Goal: Download file/media

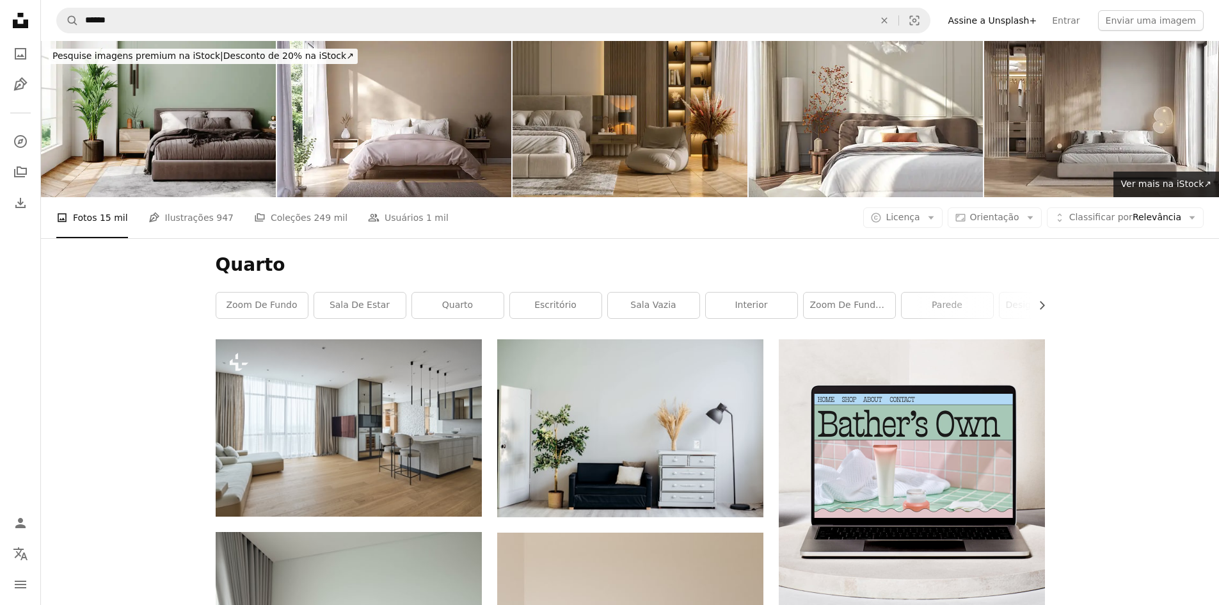
scroll to position [24192, 0]
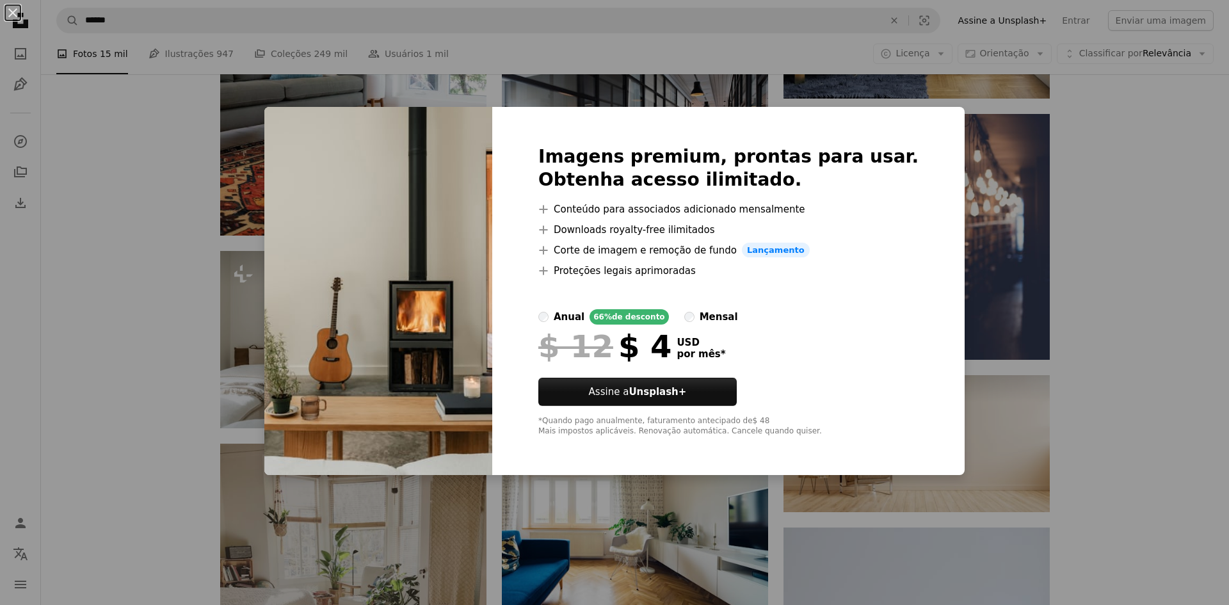
click at [152, 316] on div "An X shape Imagens premium, prontas para usar. Obtenha acesso ilimitado. A plus…" at bounding box center [614, 302] width 1229 height 605
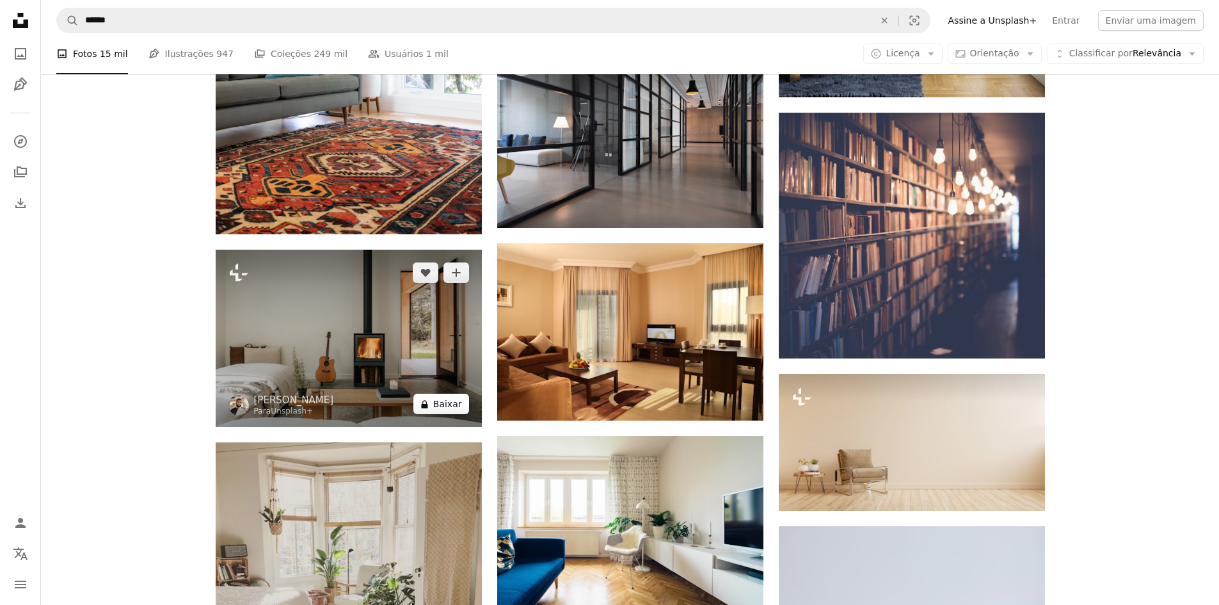
click at [448, 406] on button "A lock Baixar" at bounding box center [441, 404] width 56 height 20
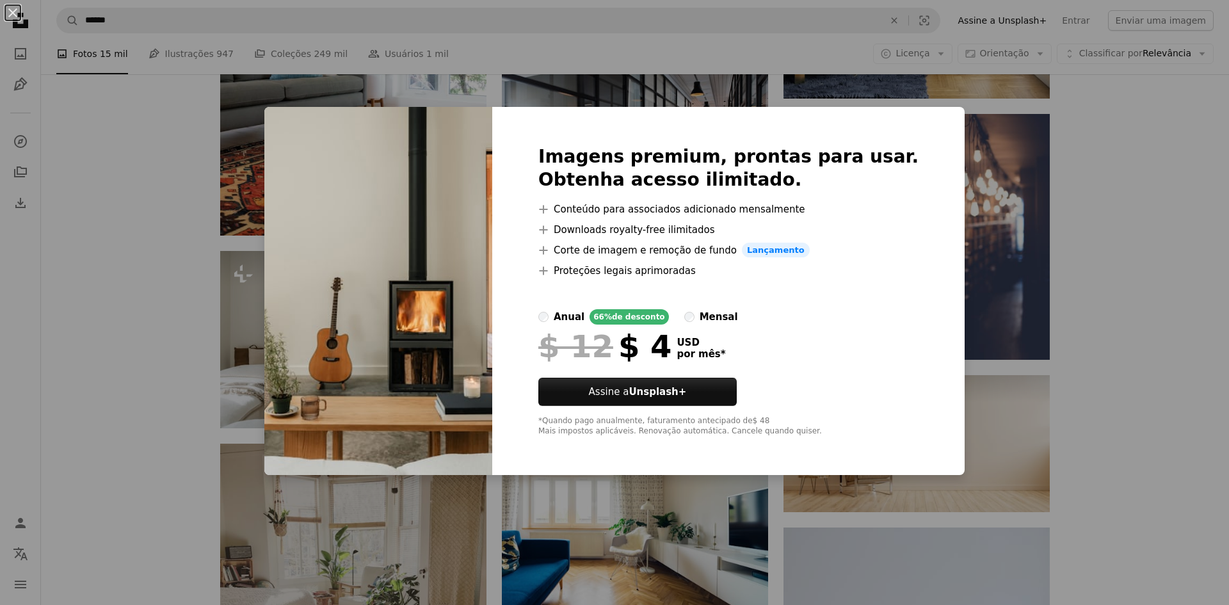
click at [104, 294] on div "An X shape Imagens premium, prontas para usar. Obtenha acesso ilimitado. A plus…" at bounding box center [614, 302] width 1229 height 605
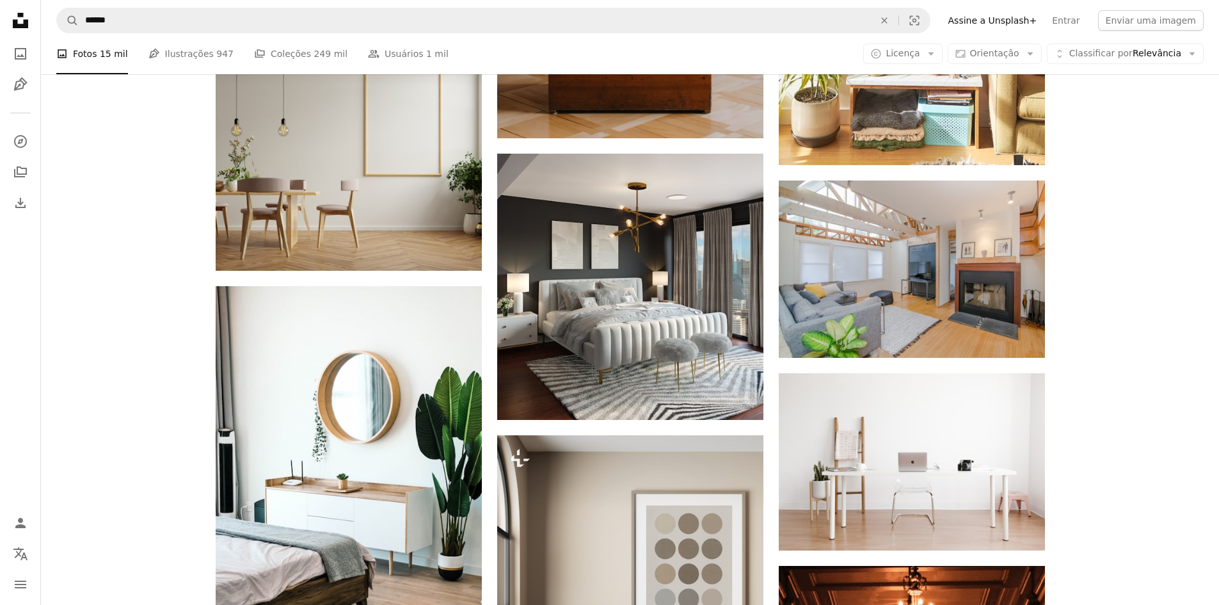
scroll to position [28160, 0]
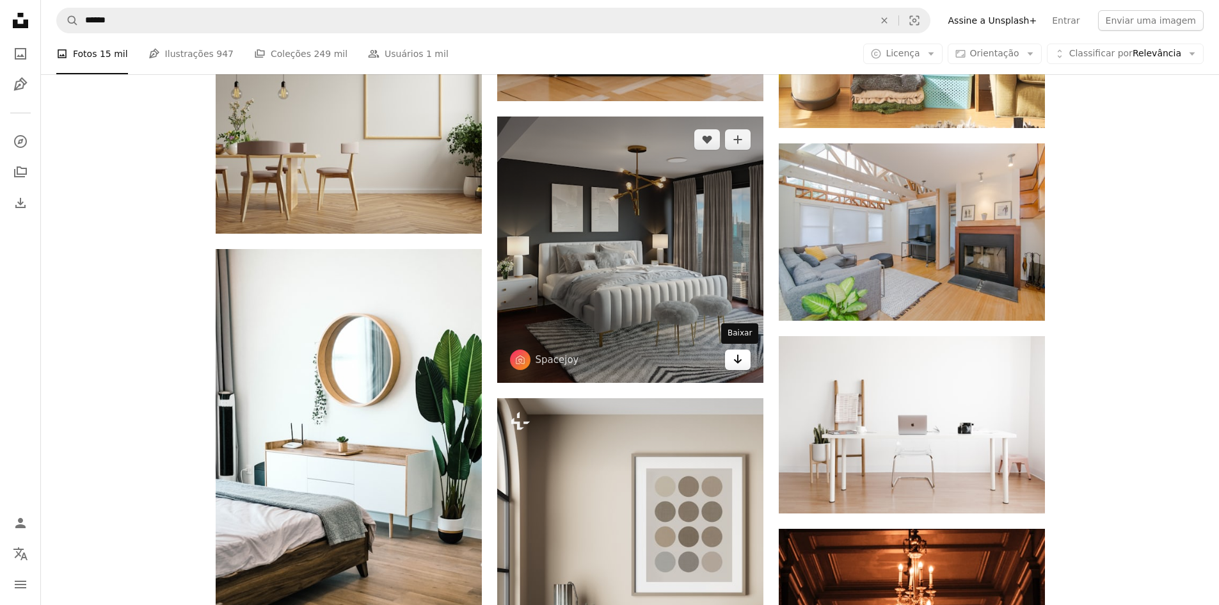
click at [740, 362] on icon "Arrow pointing down" at bounding box center [738, 358] width 10 height 15
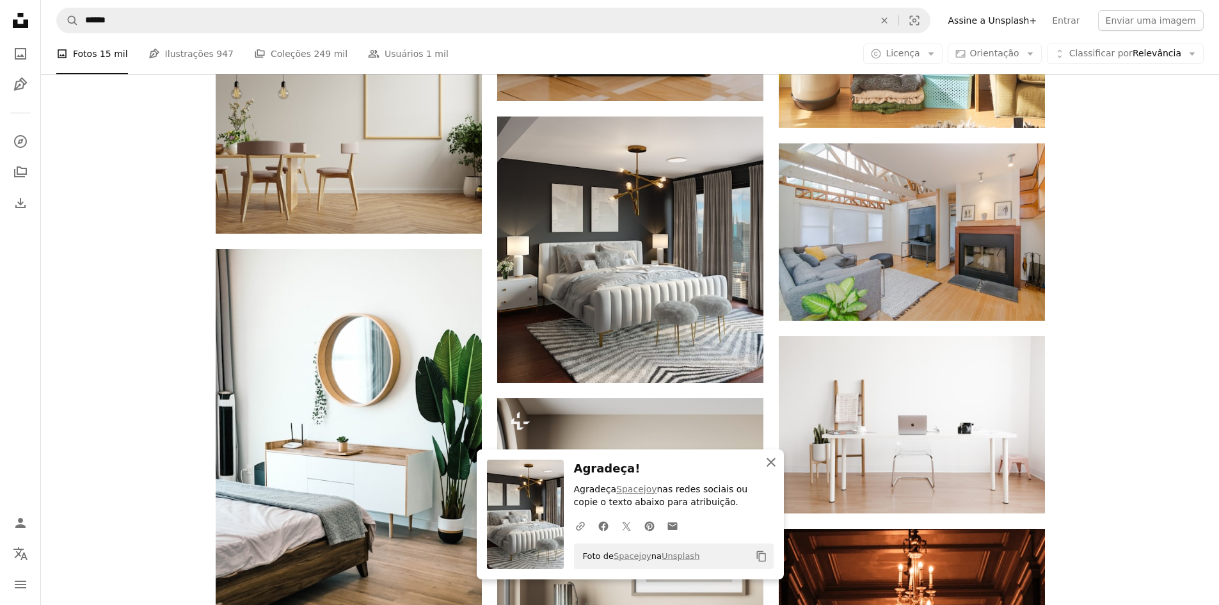
click at [776, 458] on icon "An X shape" at bounding box center [771, 461] width 15 height 15
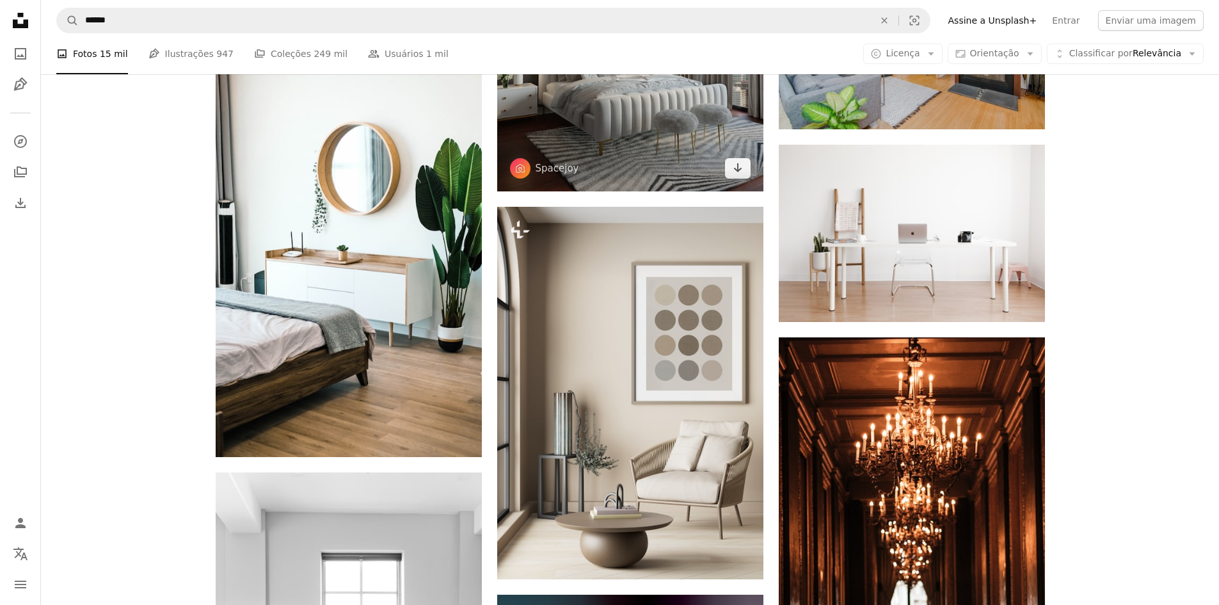
scroll to position [28352, 0]
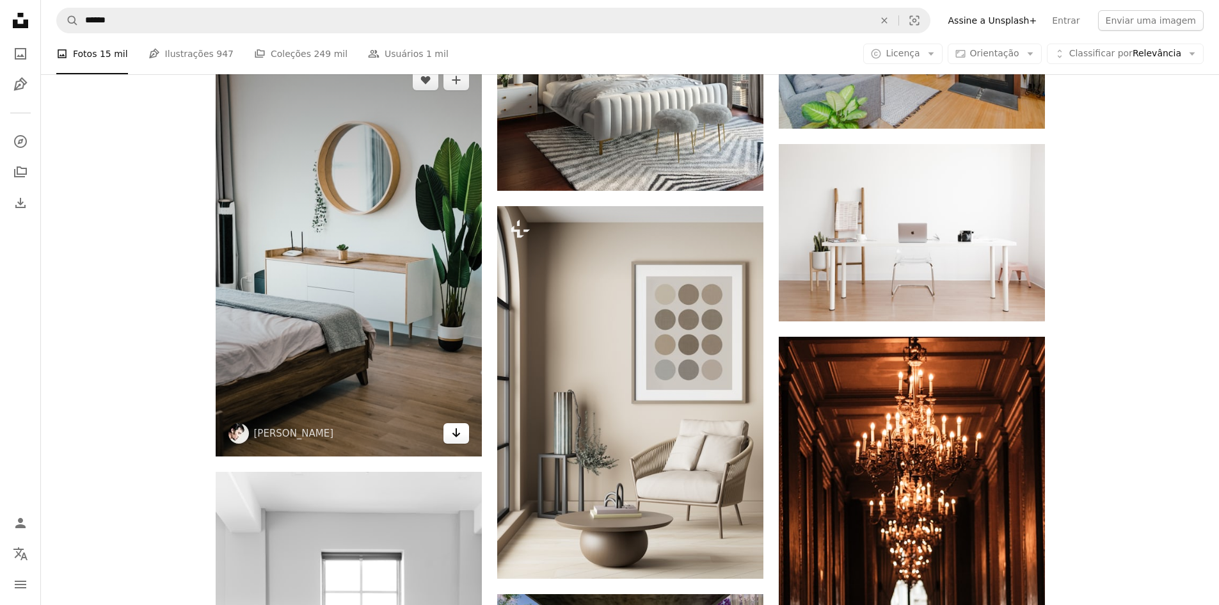
click at [458, 433] on icon "Baixar" at bounding box center [456, 432] width 8 height 9
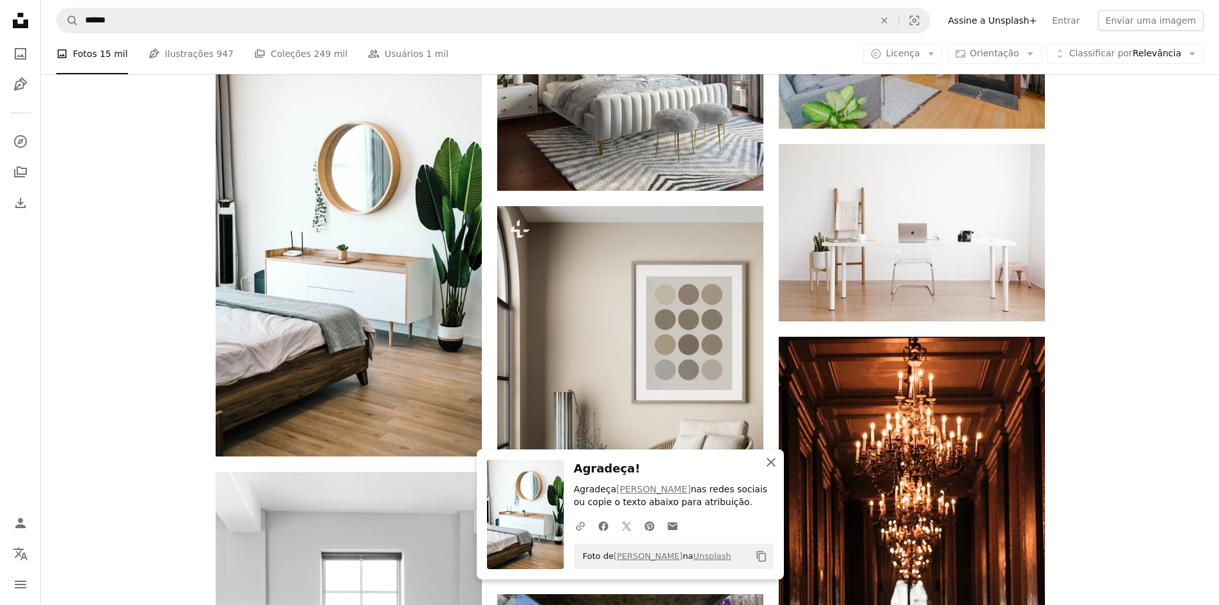
click at [774, 463] on icon "An X shape" at bounding box center [771, 461] width 15 height 15
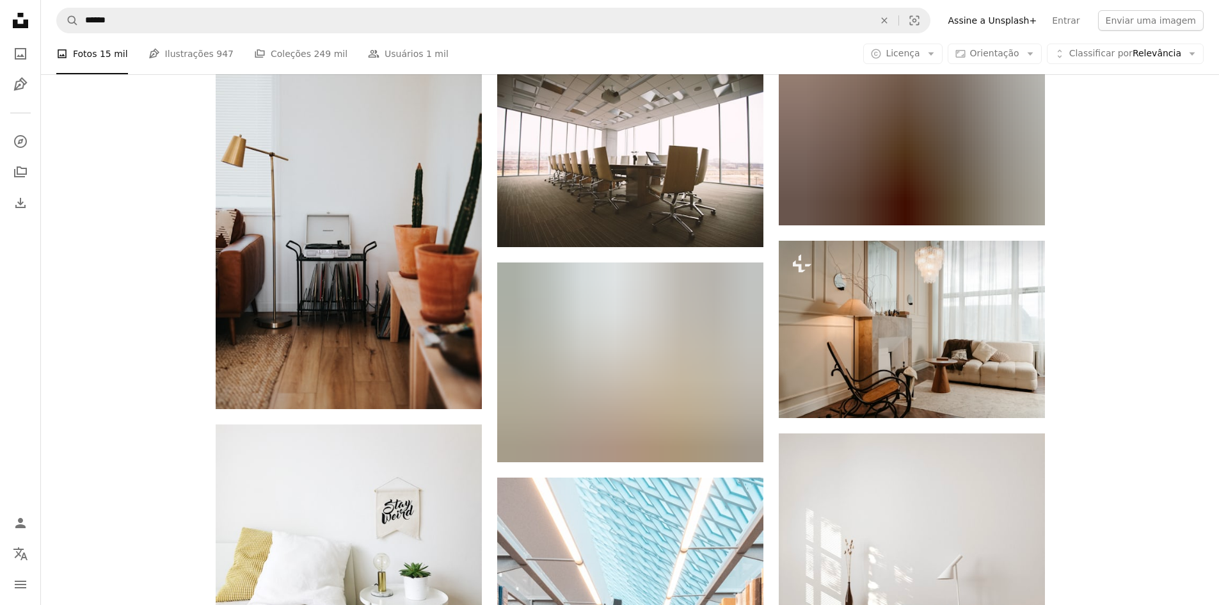
scroll to position [31488, 0]
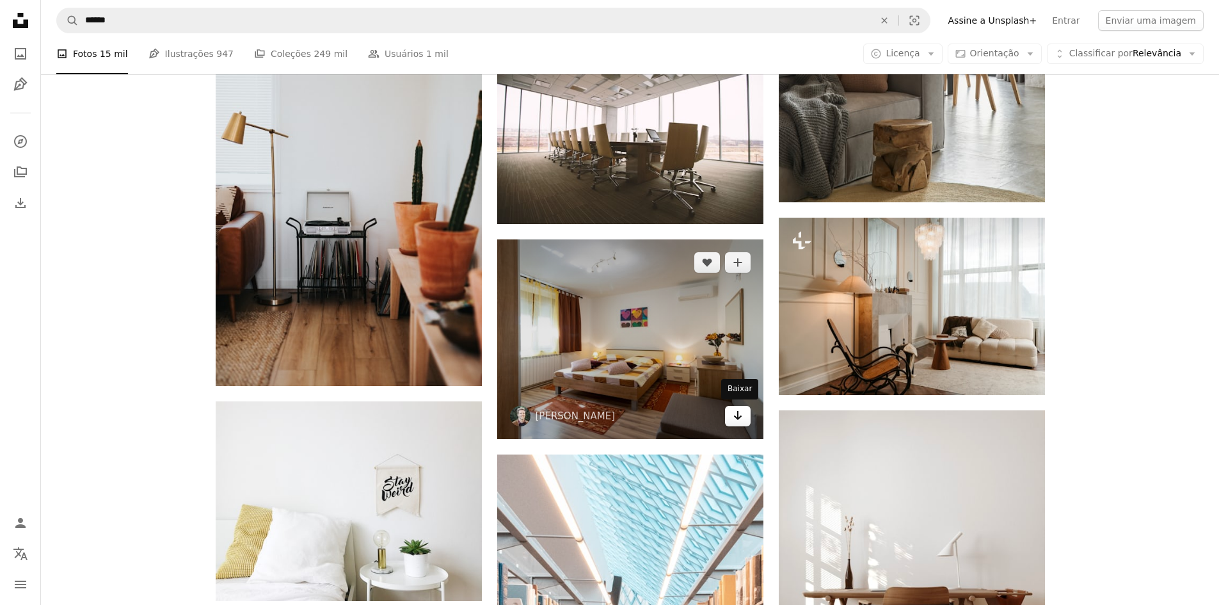
click at [741, 414] on icon "Arrow pointing down" at bounding box center [738, 415] width 10 height 15
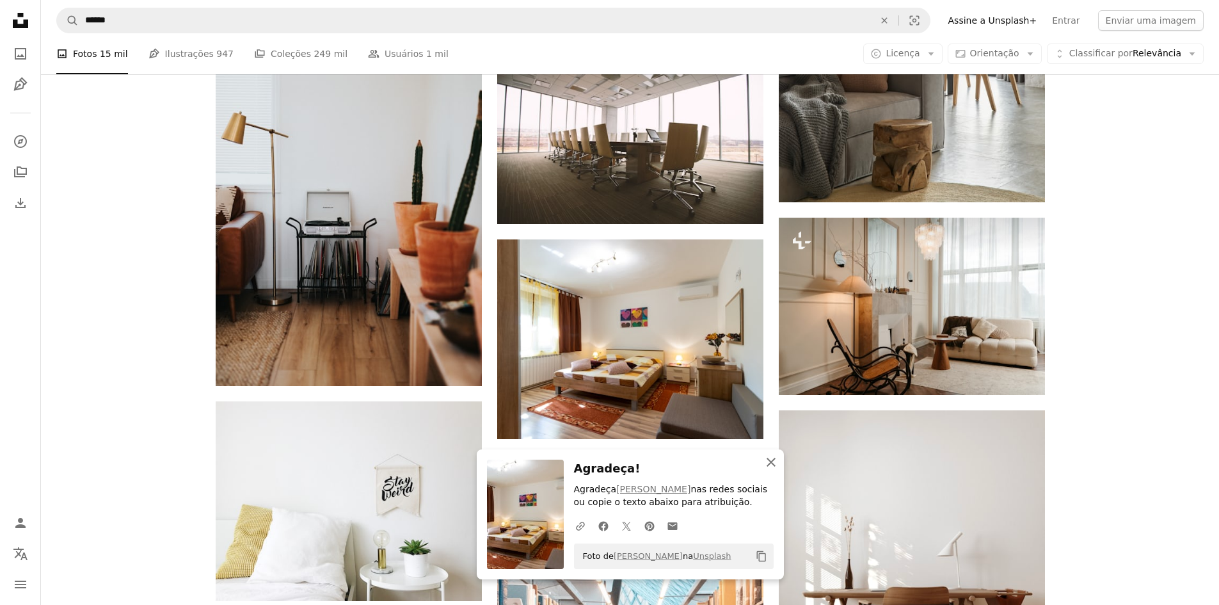
click at [771, 458] on icon "An X shape" at bounding box center [771, 461] width 15 height 15
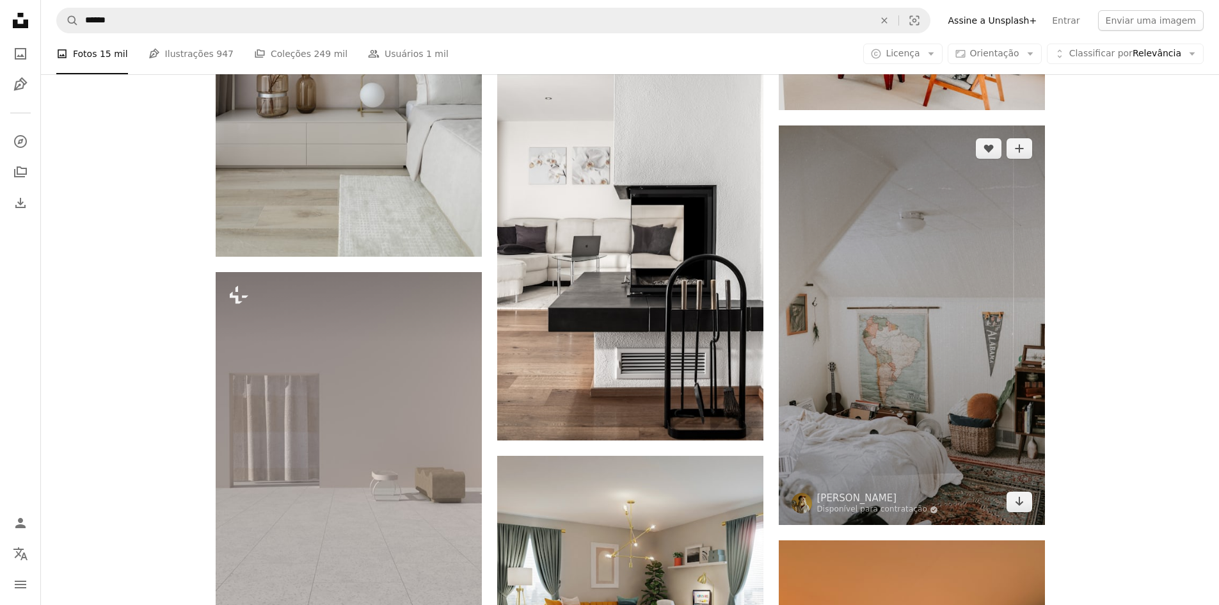
scroll to position [35264, 0]
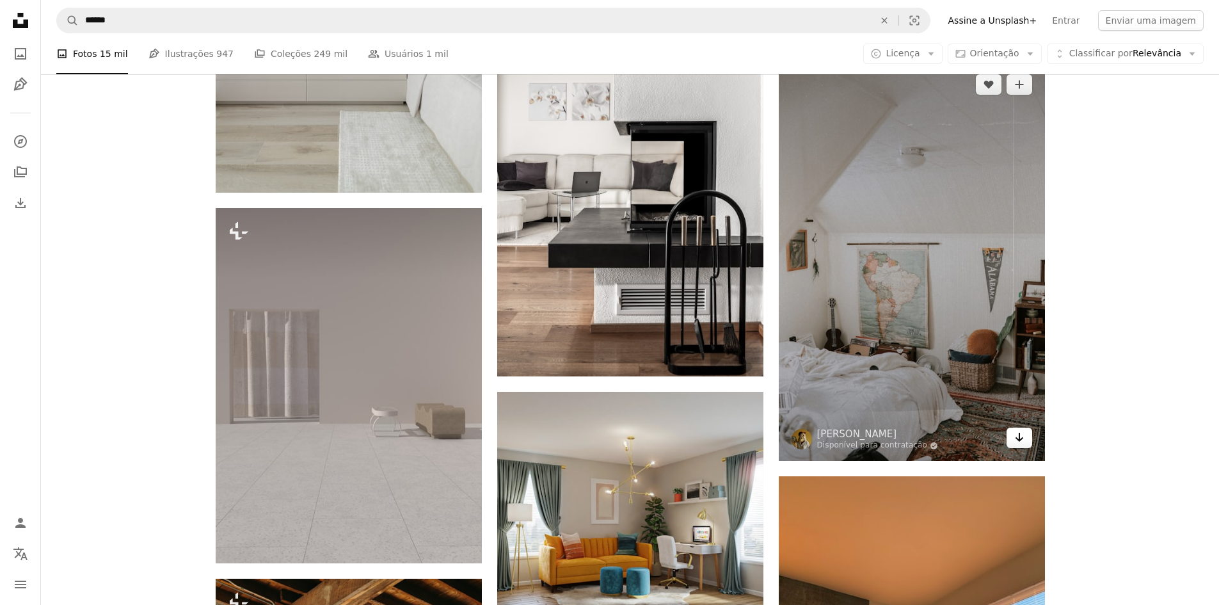
click at [1020, 435] on icon "Baixar" at bounding box center [1019, 437] width 8 height 9
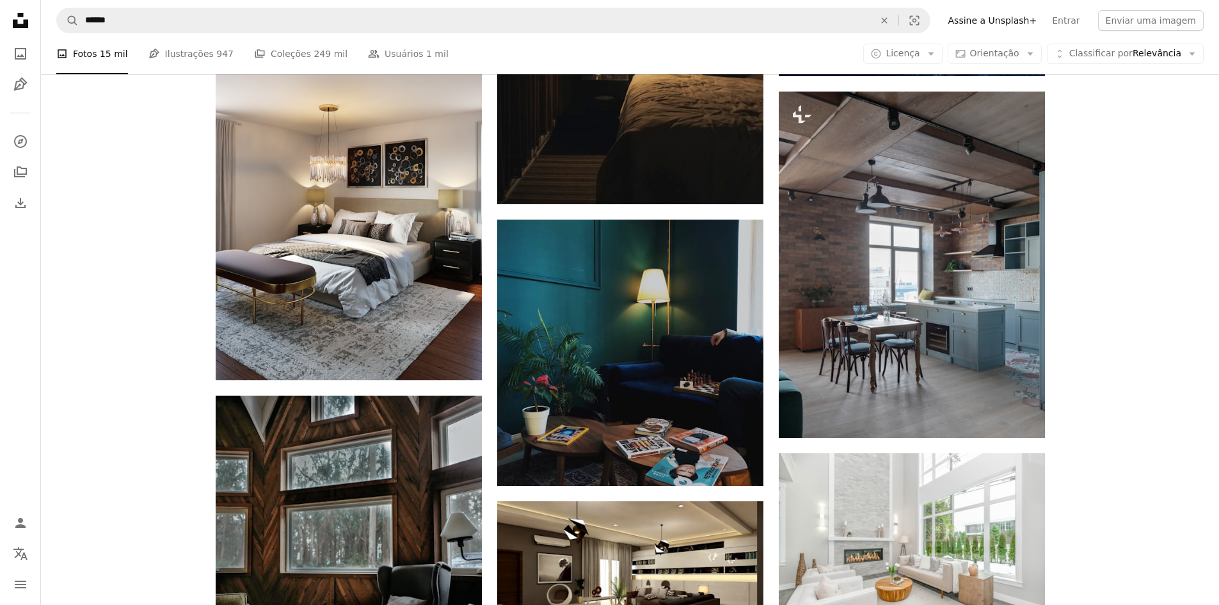
scroll to position [36864, 0]
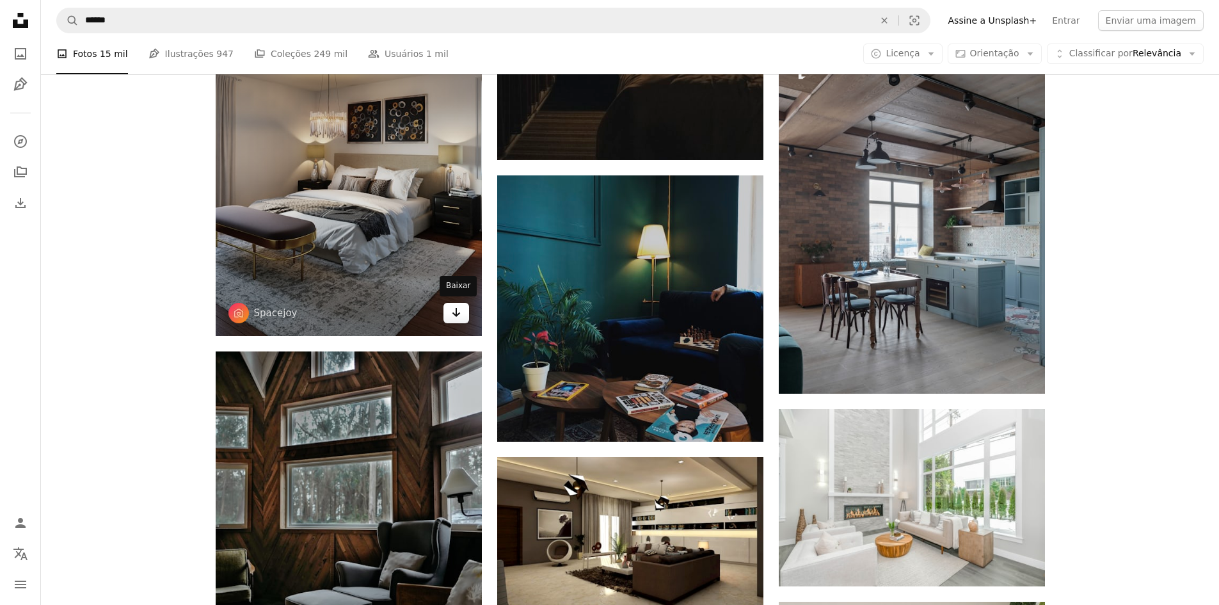
click at [458, 317] on icon "Arrow pointing down" at bounding box center [456, 312] width 10 height 15
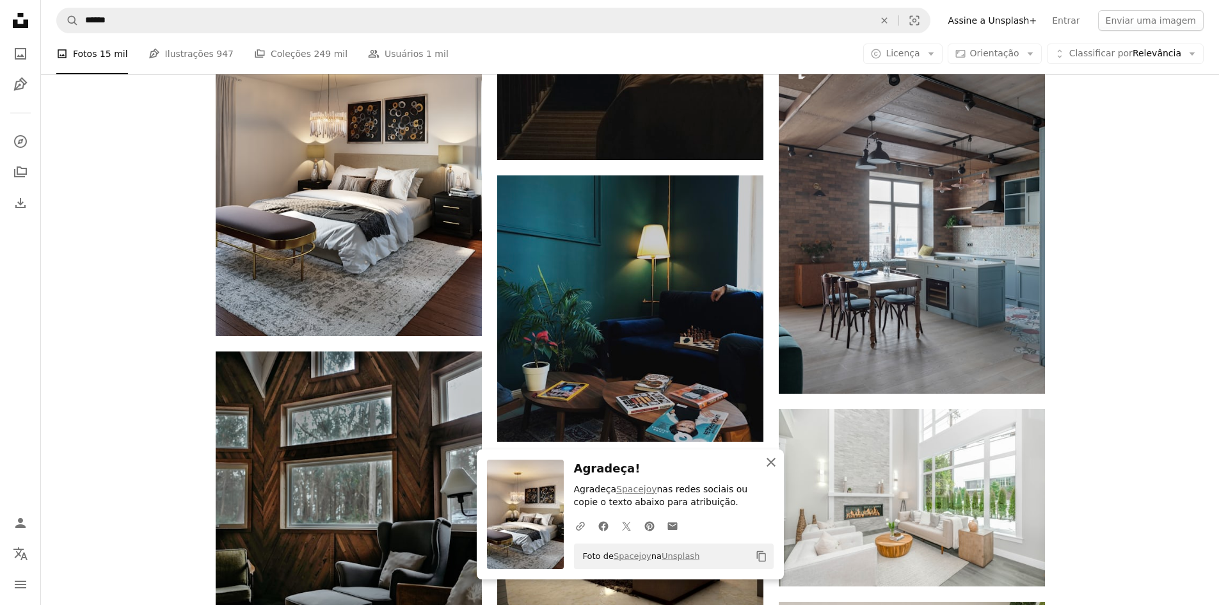
click at [774, 456] on icon "An X shape" at bounding box center [771, 461] width 15 height 15
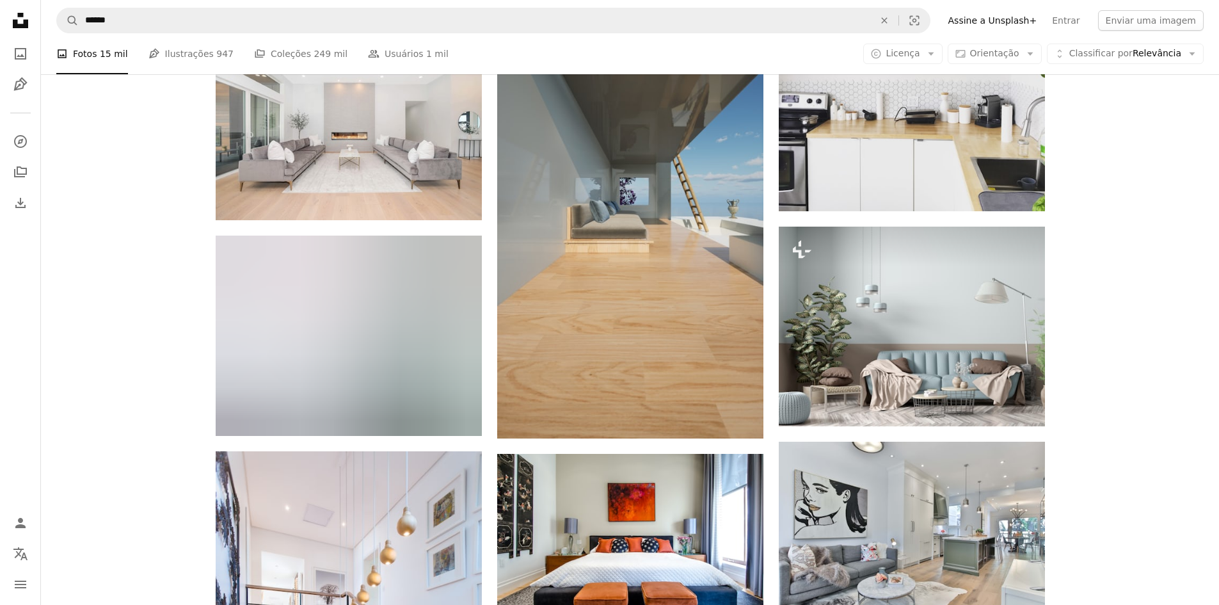
scroll to position [37568, 0]
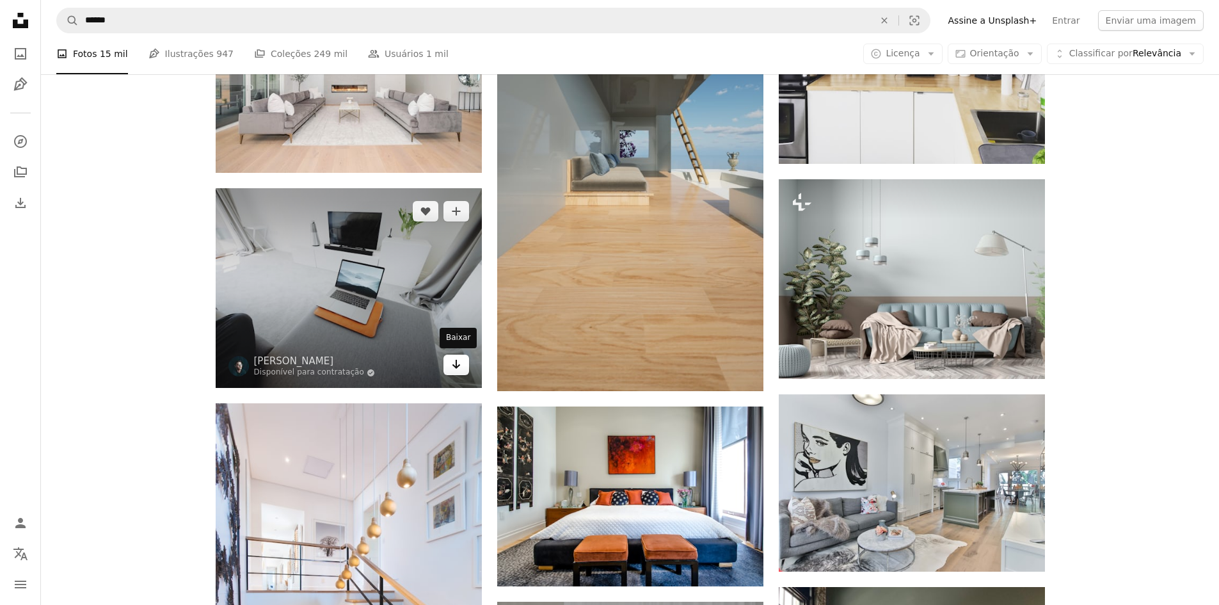
click at [455, 363] on icon "Arrow pointing down" at bounding box center [456, 363] width 10 height 15
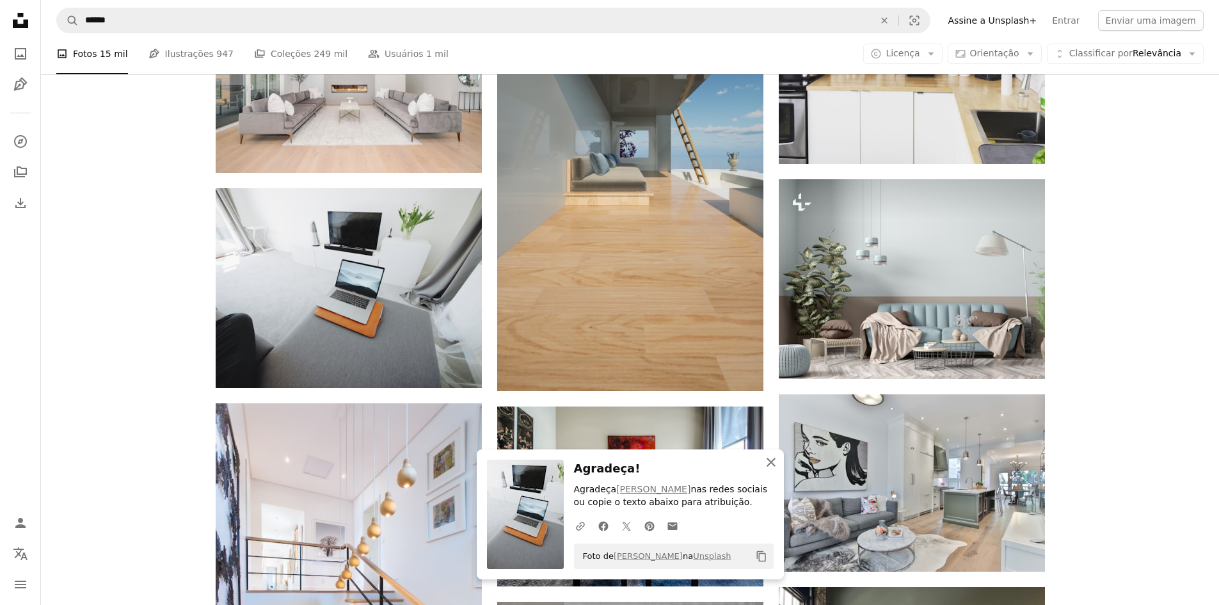
click at [767, 461] on icon "An X shape" at bounding box center [771, 461] width 15 height 15
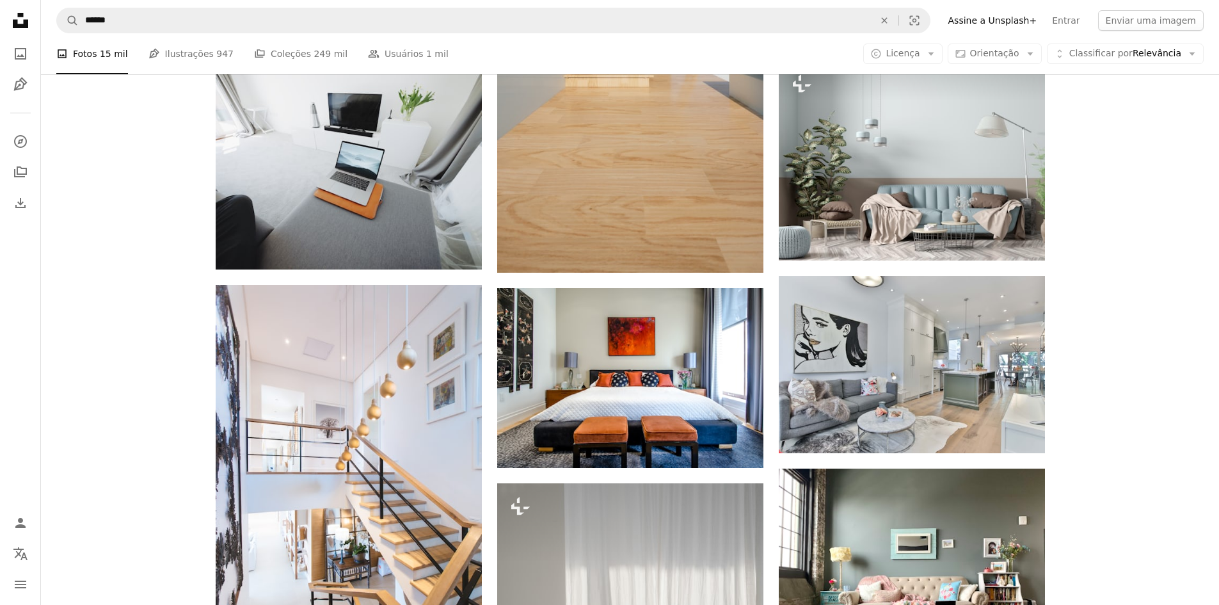
scroll to position [37760, 0]
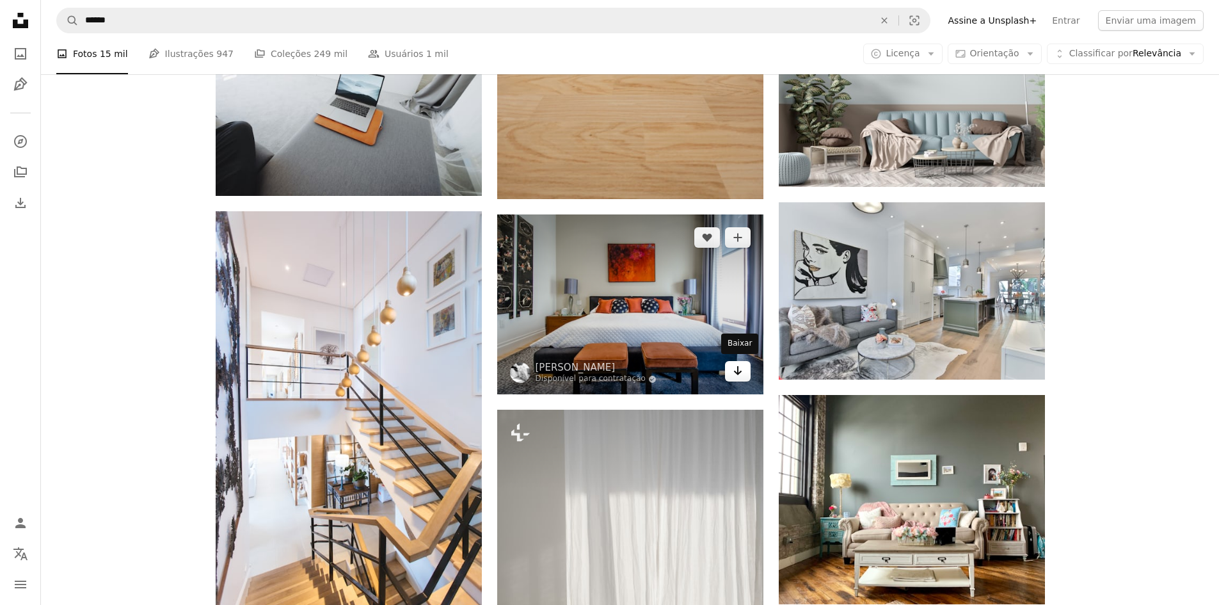
click at [741, 368] on icon "Arrow pointing down" at bounding box center [738, 370] width 10 height 15
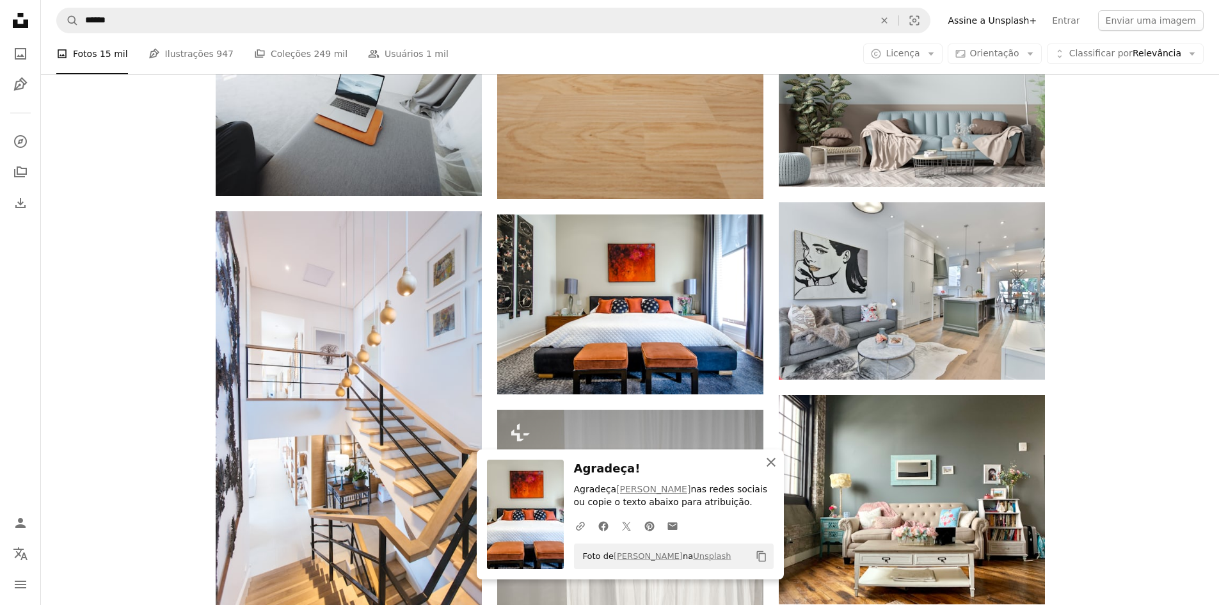
click at [767, 463] on icon "An X shape" at bounding box center [771, 461] width 15 height 15
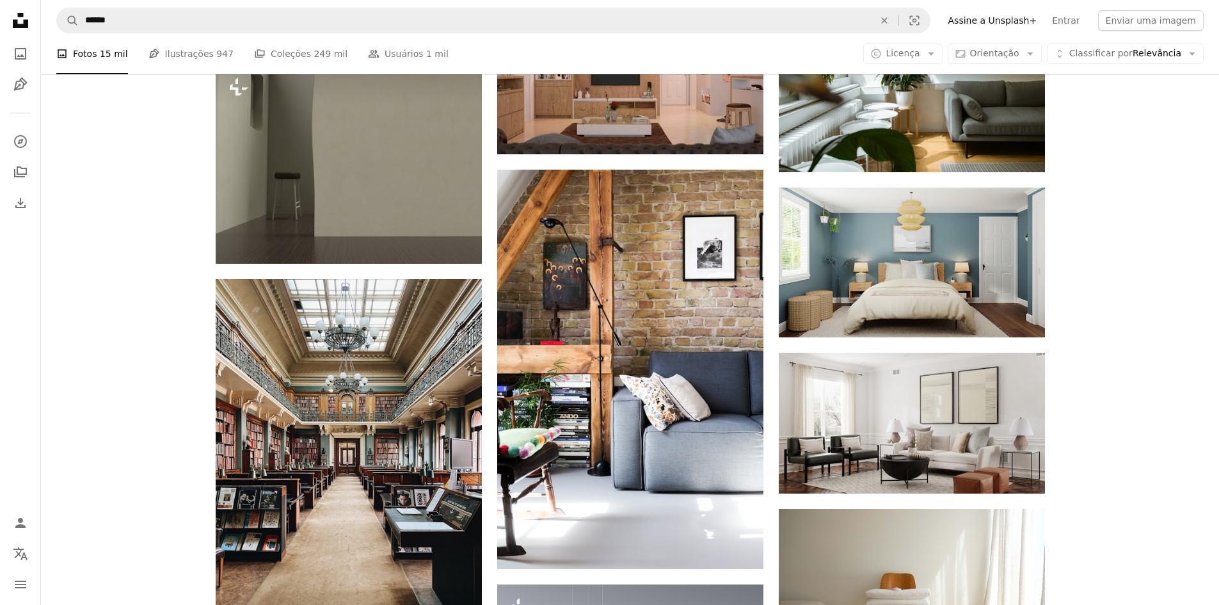
scroll to position [39552, 0]
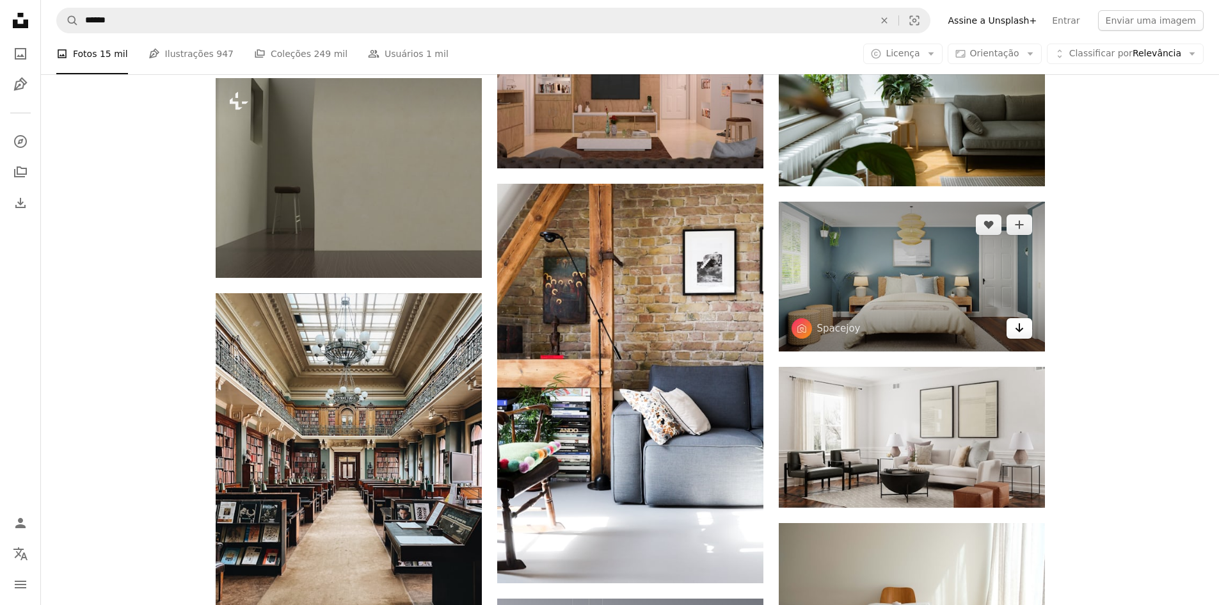
click at [1017, 329] on icon "Arrow pointing down" at bounding box center [1019, 327] width 10 height 15
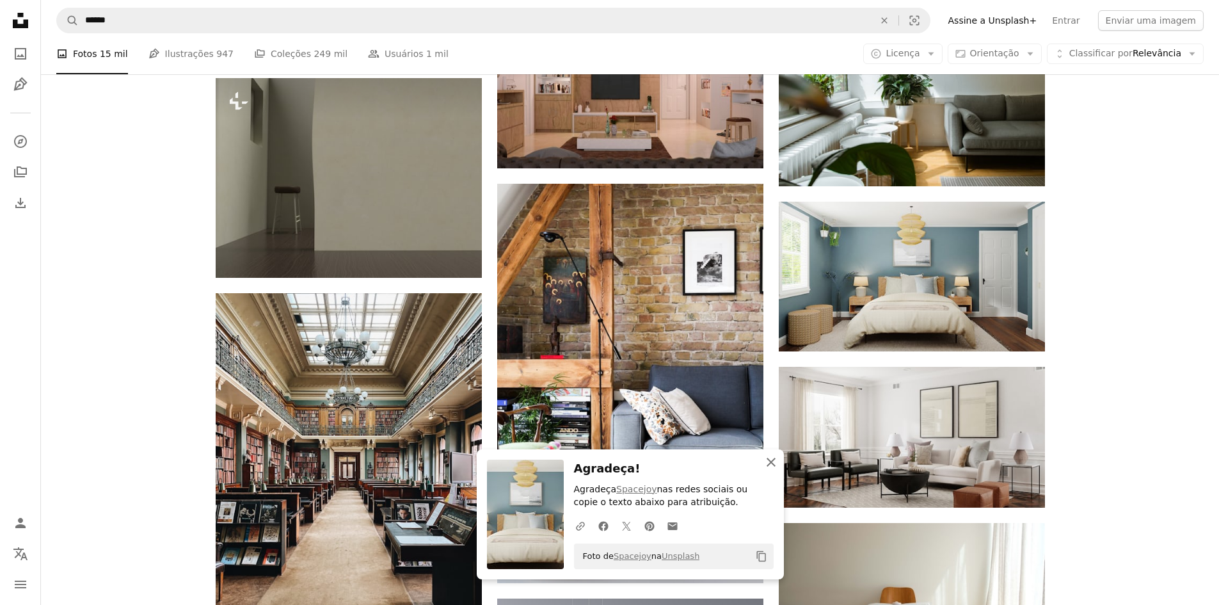
click at [771, 460] on icon "An X shape" at bounding box center [771, 461] width 15 height 15
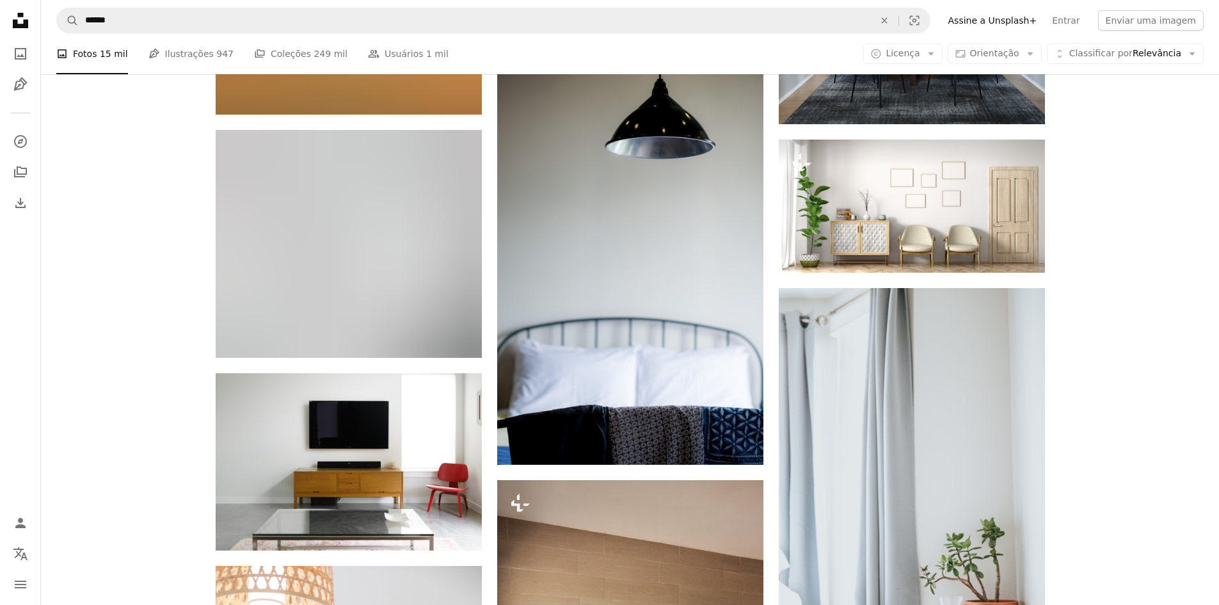
scroll to position [40704, 0]
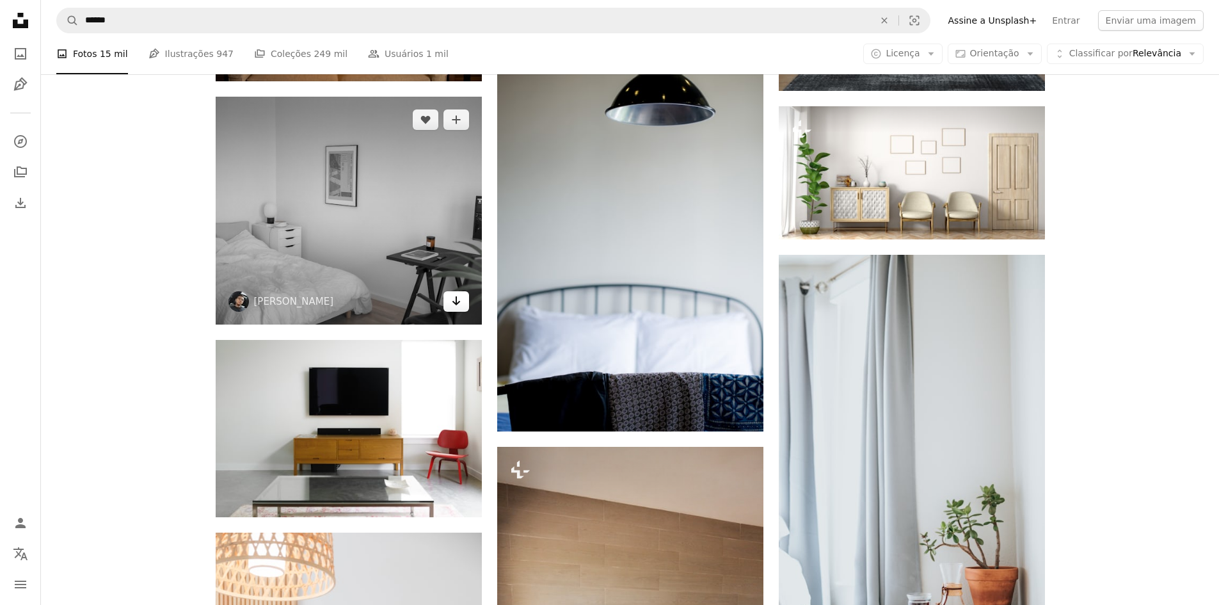
click at [451, 296] on icon "Arrow pointing down" at bounding box center [456, 300] width 10 height 15
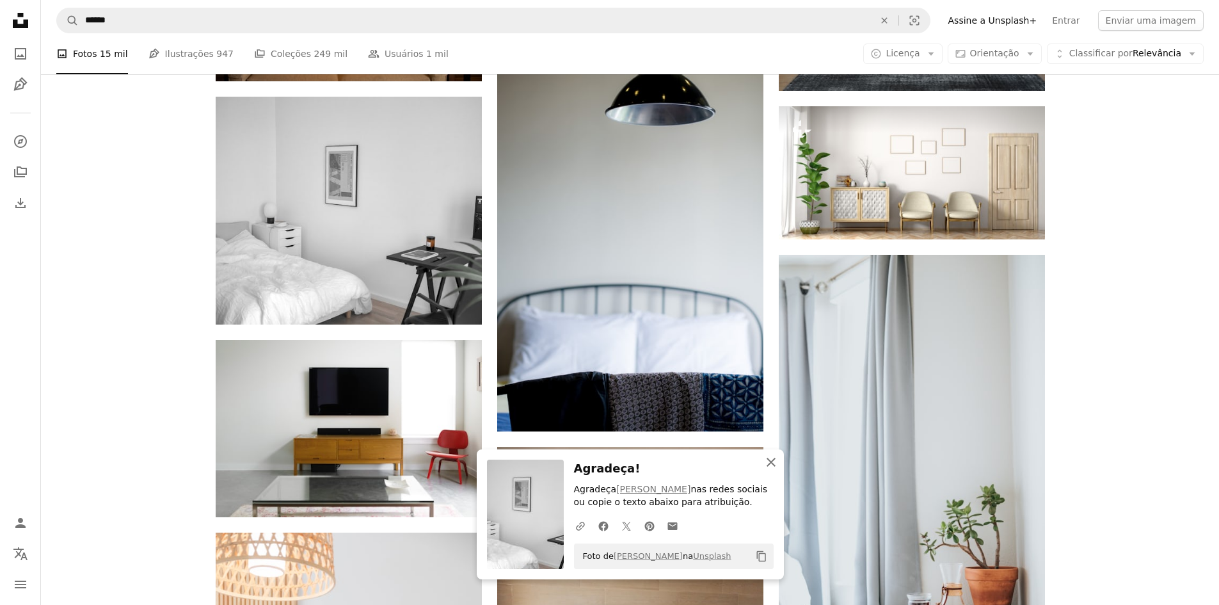
click at [776, 459] on icon "An X shape" at bounding box center [771, 461] width 15 height 15
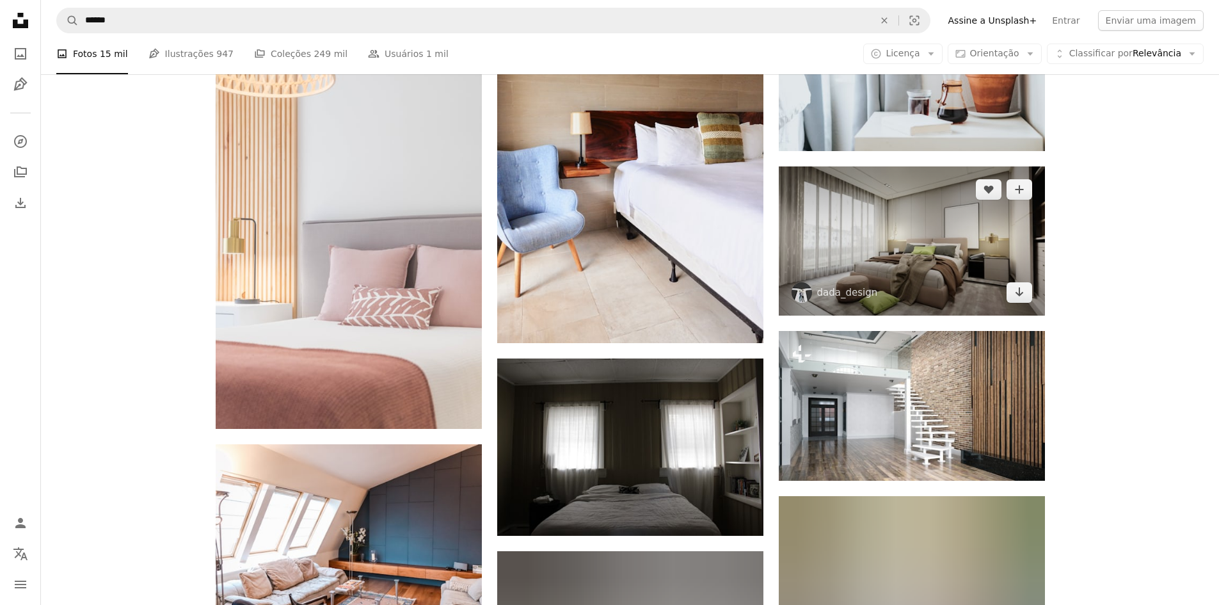
scroll to position [41216, 0]
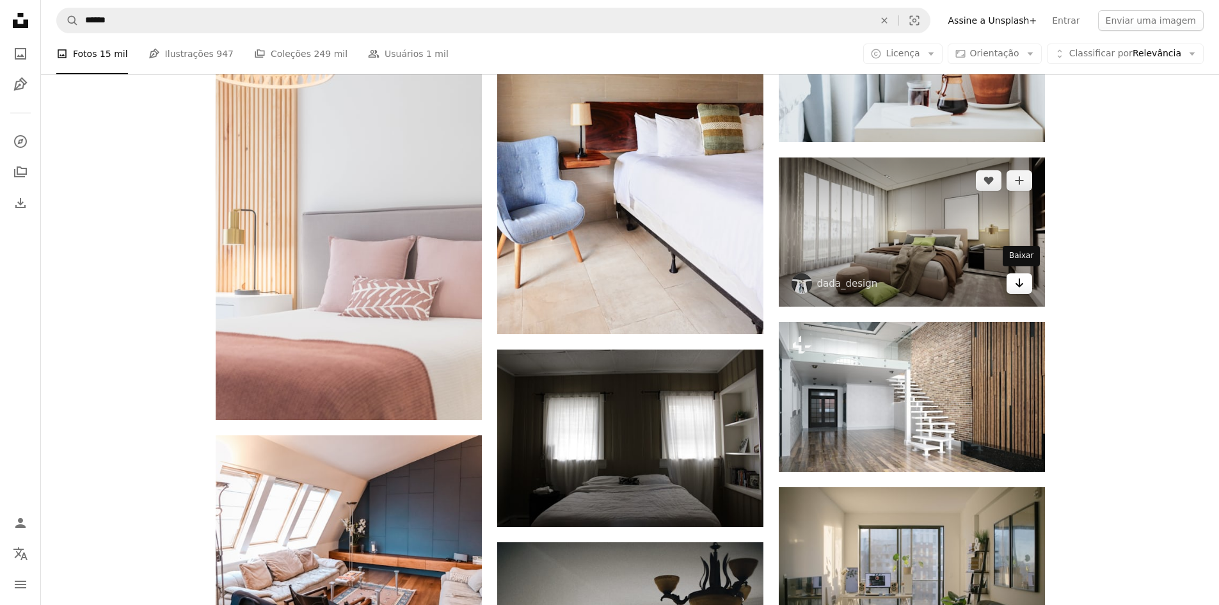
click at [1021, 282] on icon "Baixar" at bounding box center [1019, 282] width 8 height 9
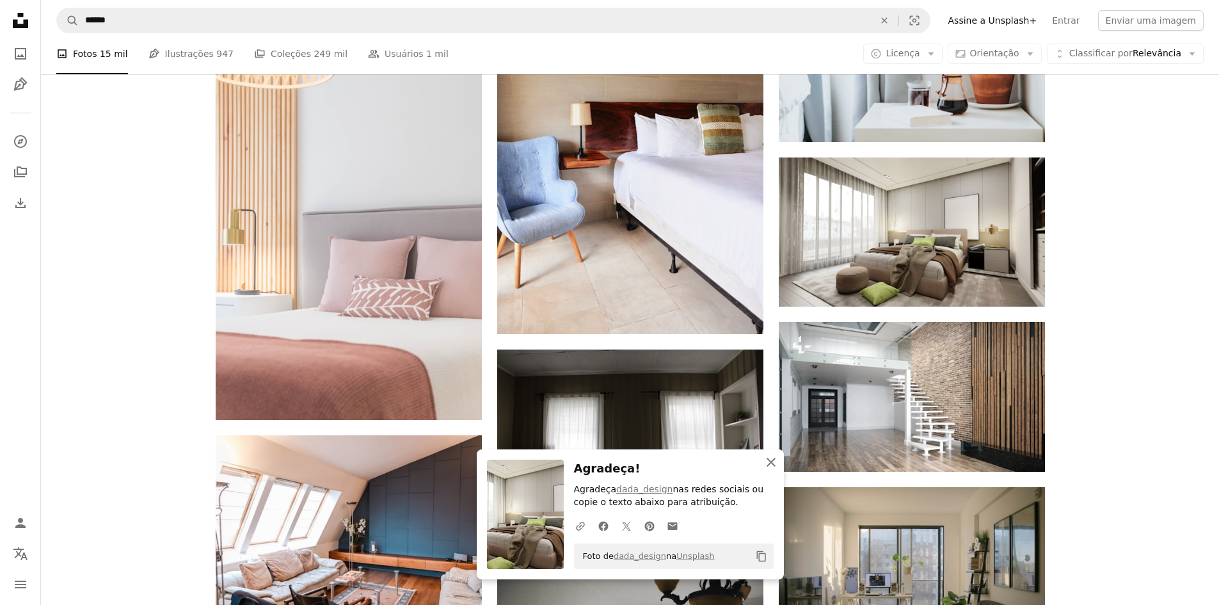
click at [776, 461] on icon "An X shape" at bounding box center [771, 461] width 15 height 15
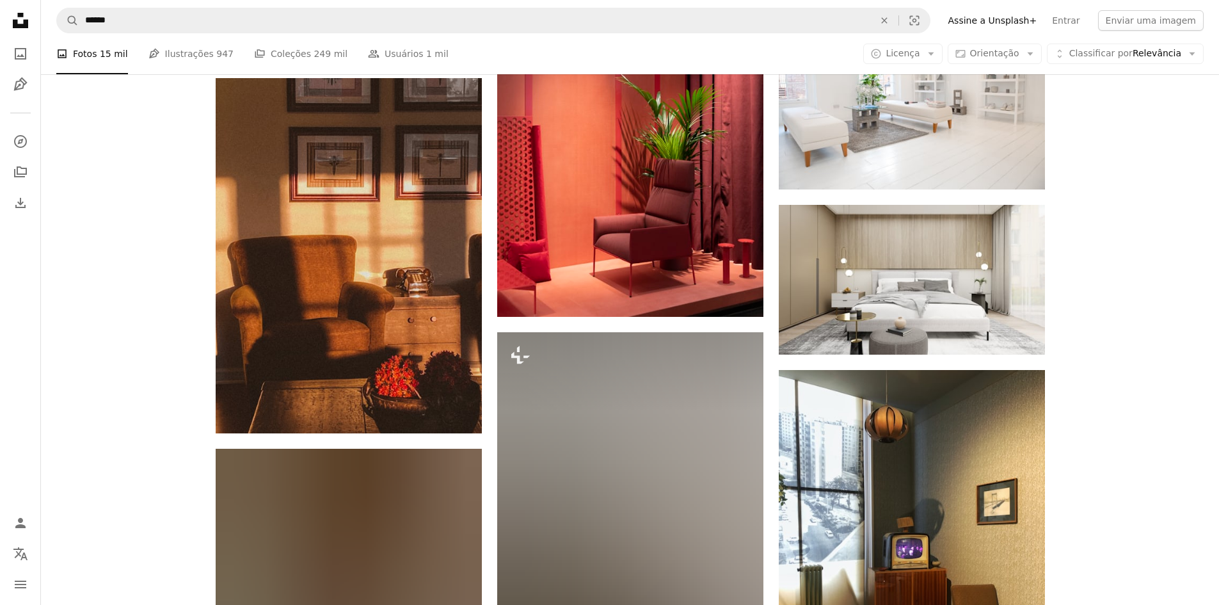
scroll to position [43456, 0]
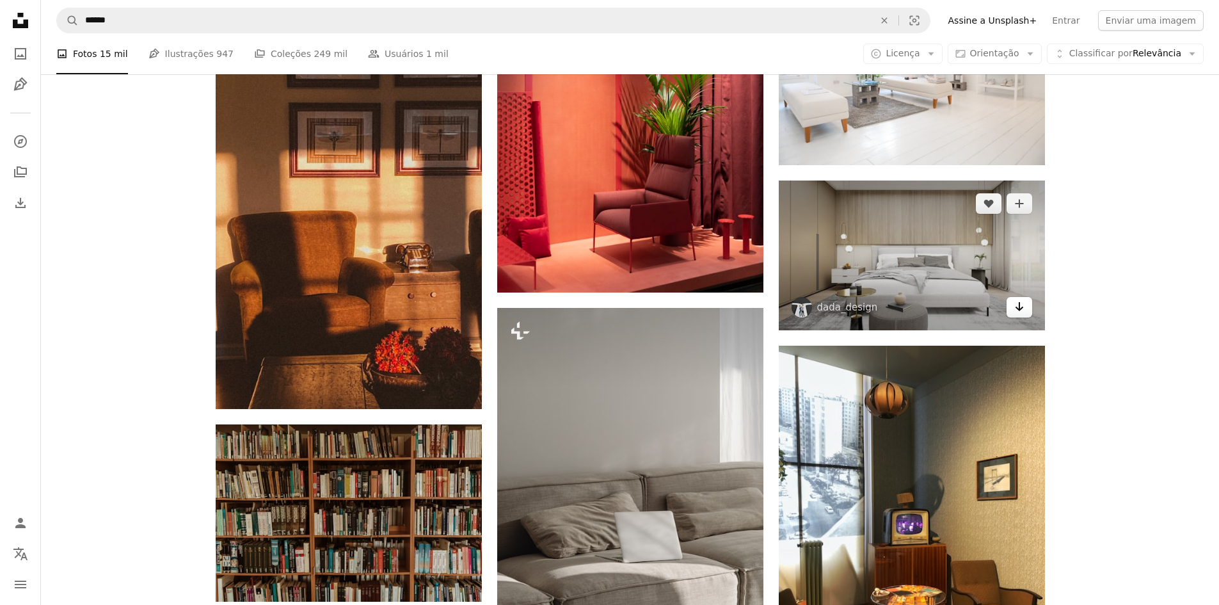
click at [1021, 301] on icon "Arrow pointing down" at bounding box center [1019, 306] width 10 height 15
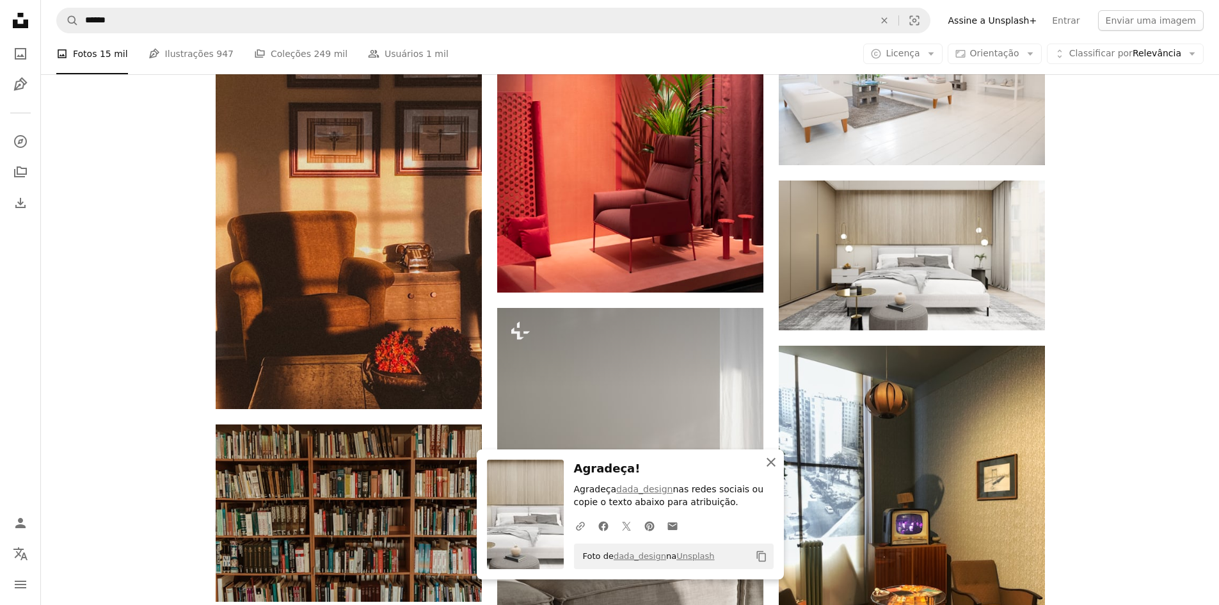
click at [772, 456] on icon "An X shape" at bounding box center [771, 461] width 15 height 15
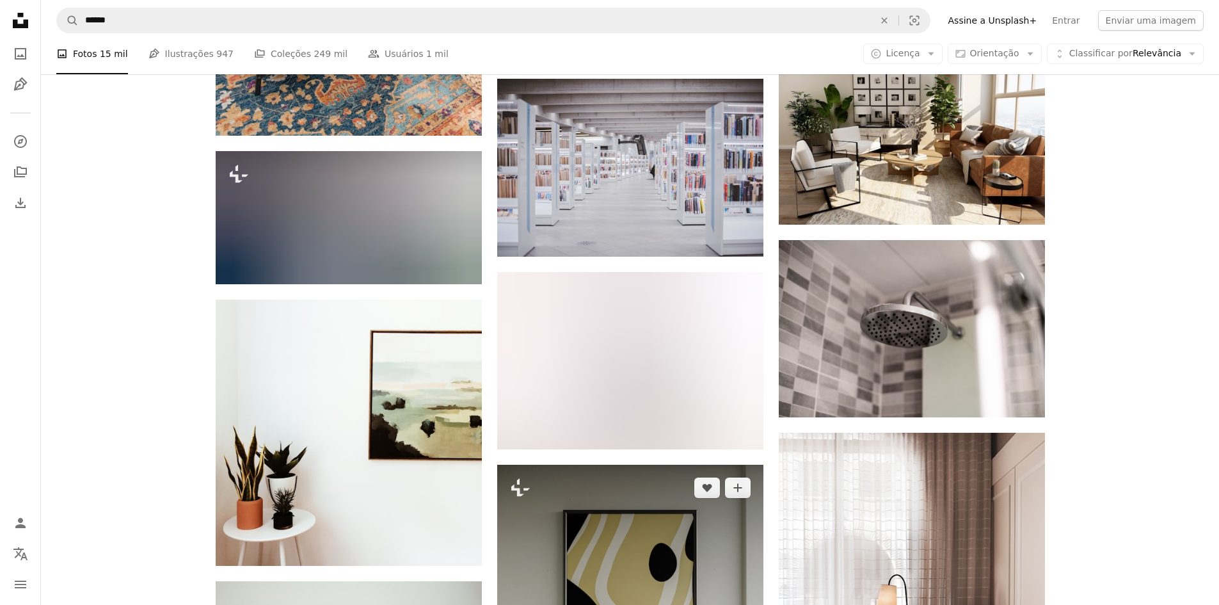
scroll to position [44480, 0]
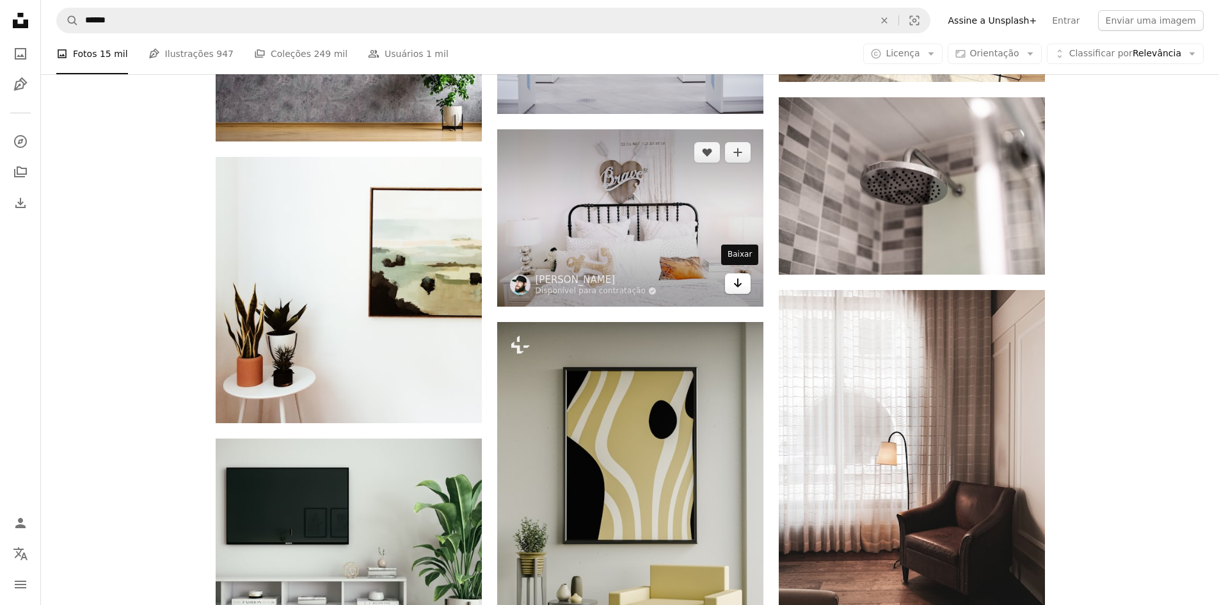
click at [736, 277] on icon "Arrow pointing down" at bounding box center [738, 282] width 10 height 15
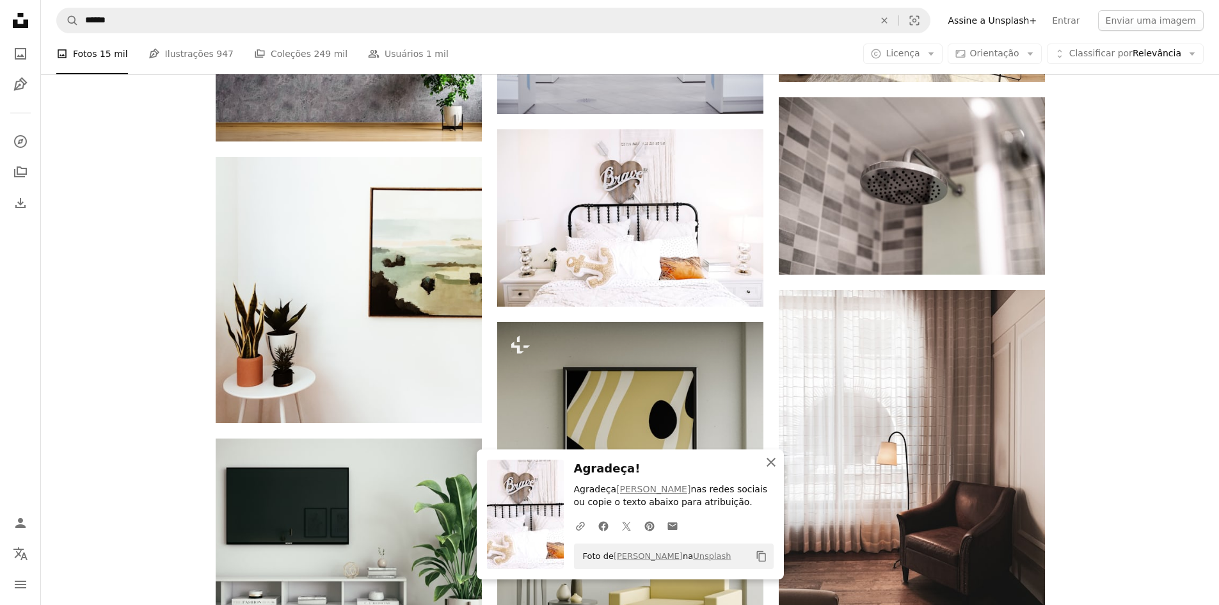
click at [772, 463] on icon "button" at bounding box center [771, 462] width 9 height 9
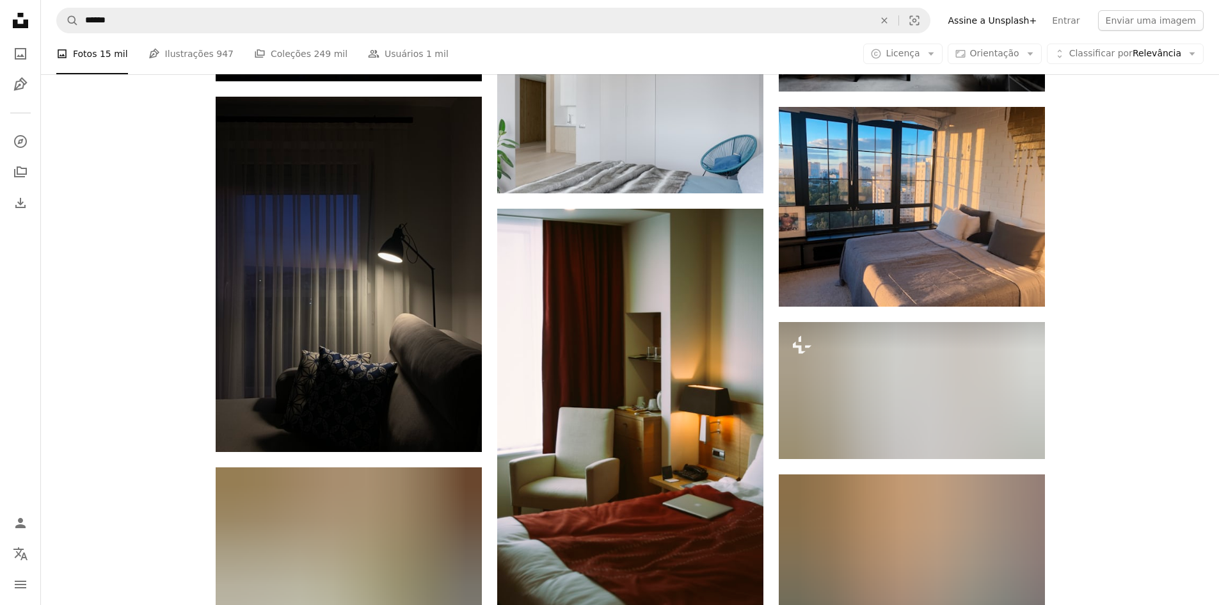
scroll to position [47040, 0]
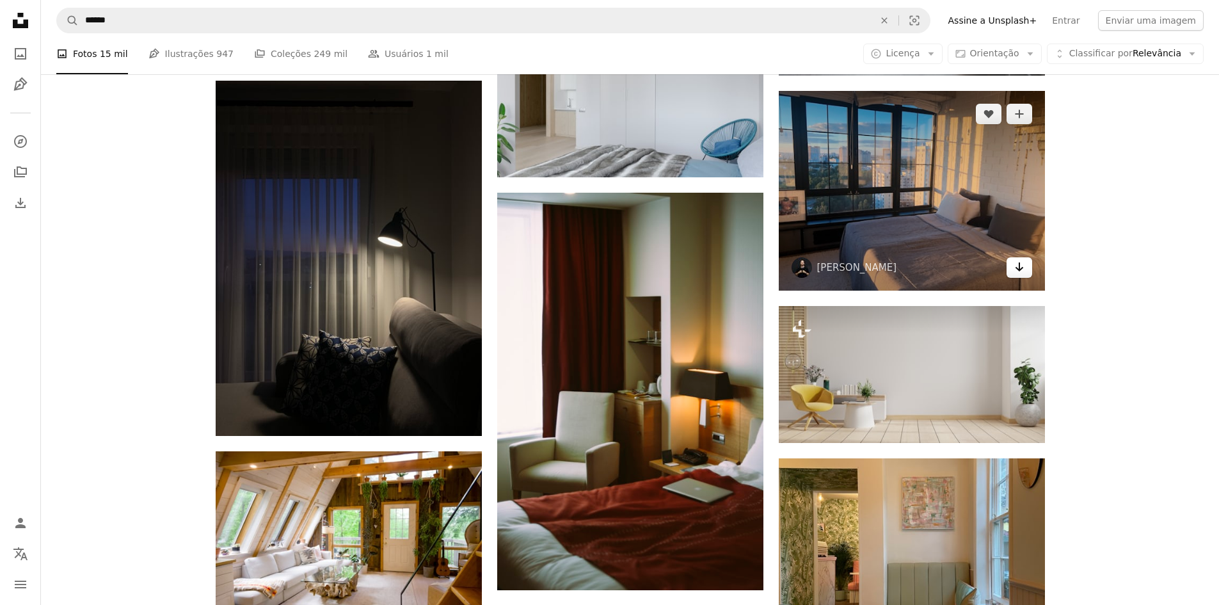
click at [1018, 268] on icon "Baixar" at bounding box center [1019, 266] width 8 height 9
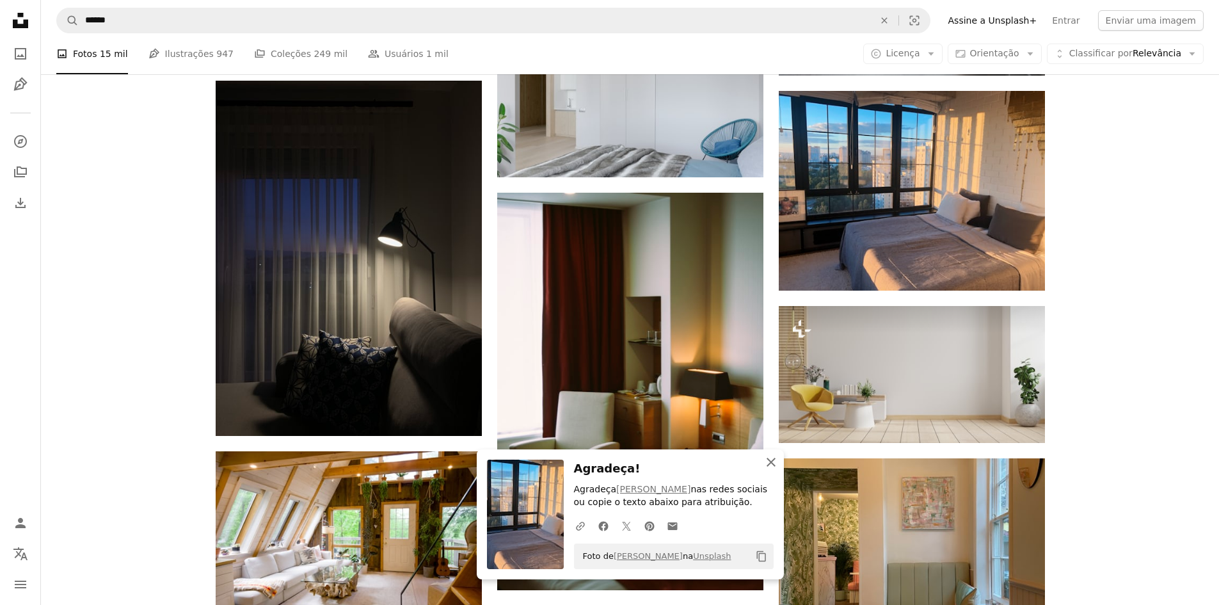
click at [771, 460] on icon "An X shape" at bounding box center [771, 461] width 15 height 15
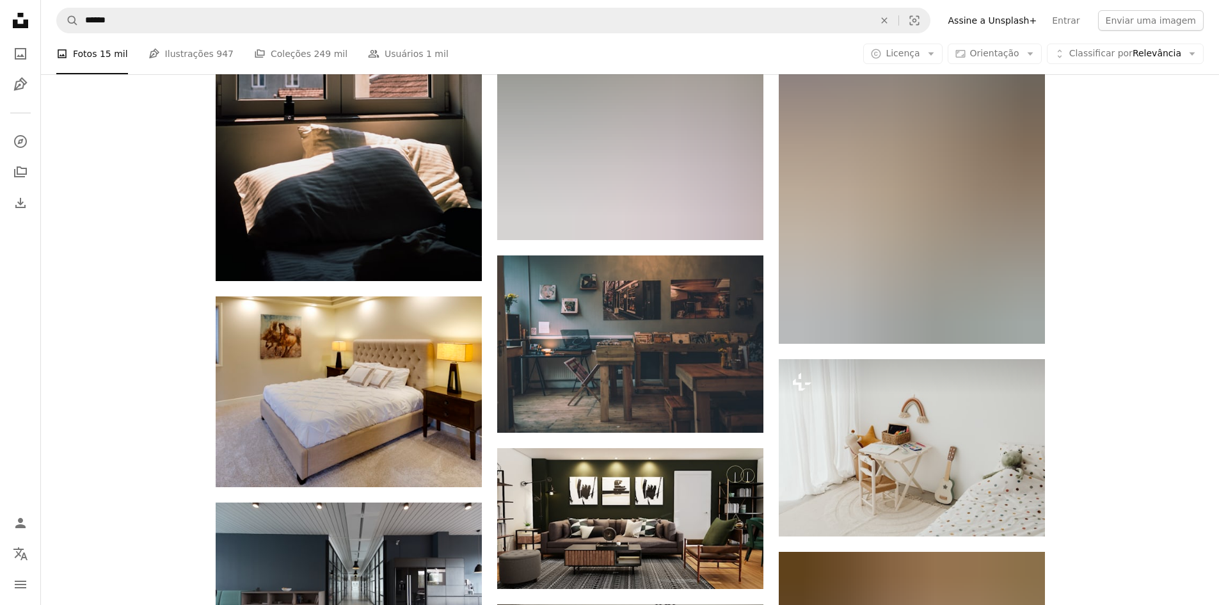
scroll to position [47808, 0]
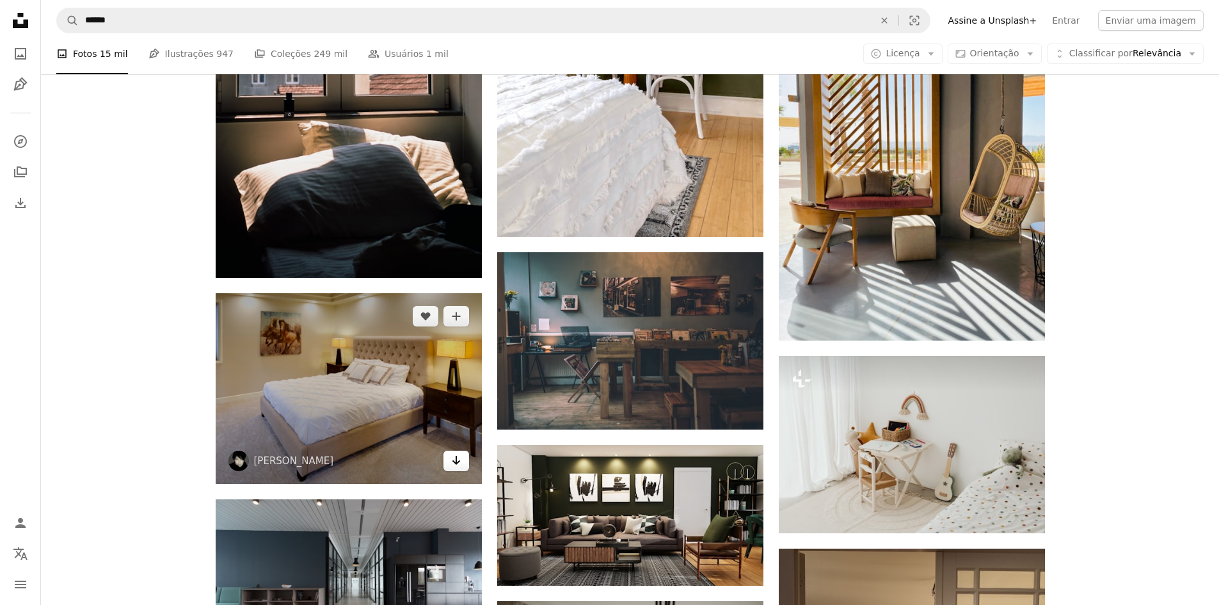
click at [453, 458] on icon "Arrow pointing down" at bounding box center [456, 459] width 10 height 15
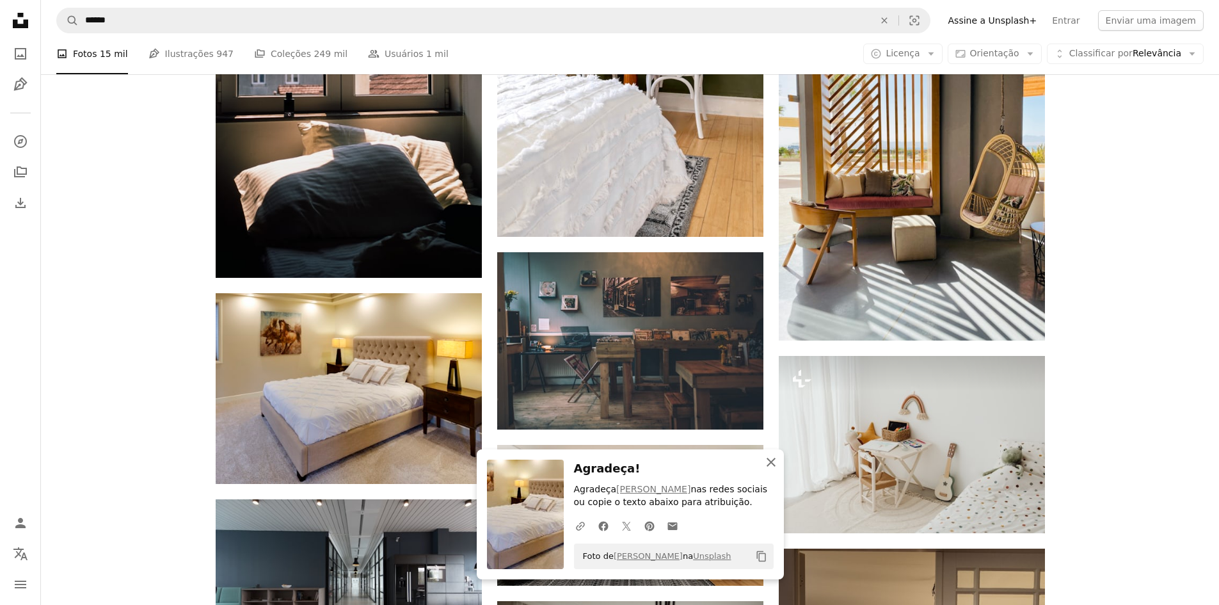
click at [771, 460] on icon "An X shape" at bounding box center [771, 461] width 15 height 15
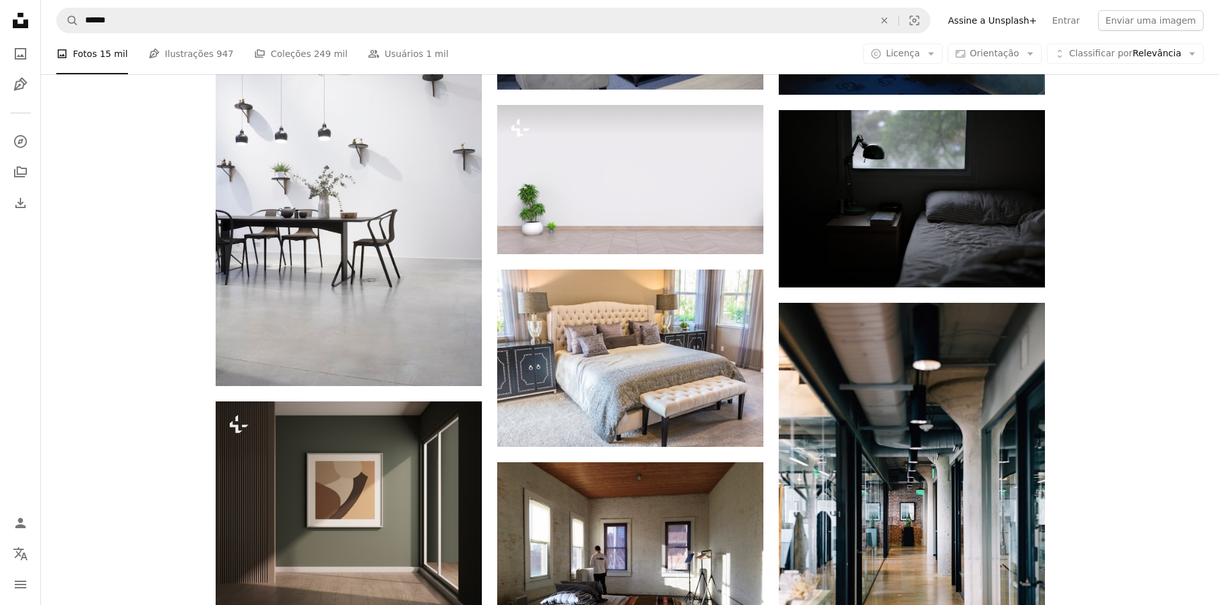
scroll to position [50688, 0]
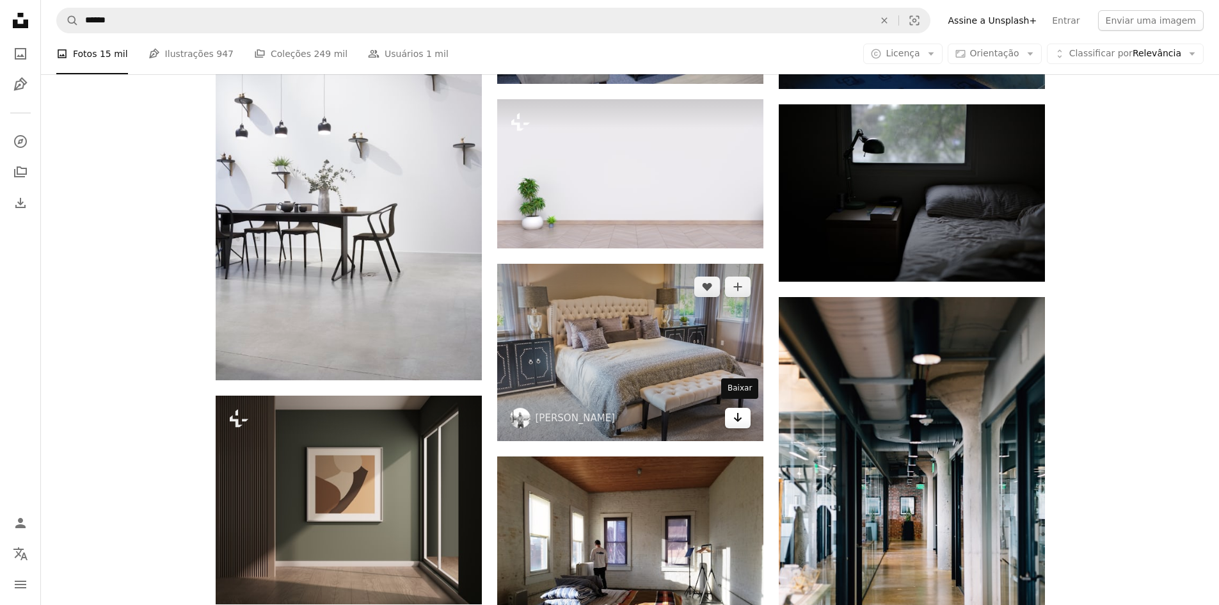
click at [741, 415] on icon "Baixar" at bounding box center [737, 417] width 8 height 9
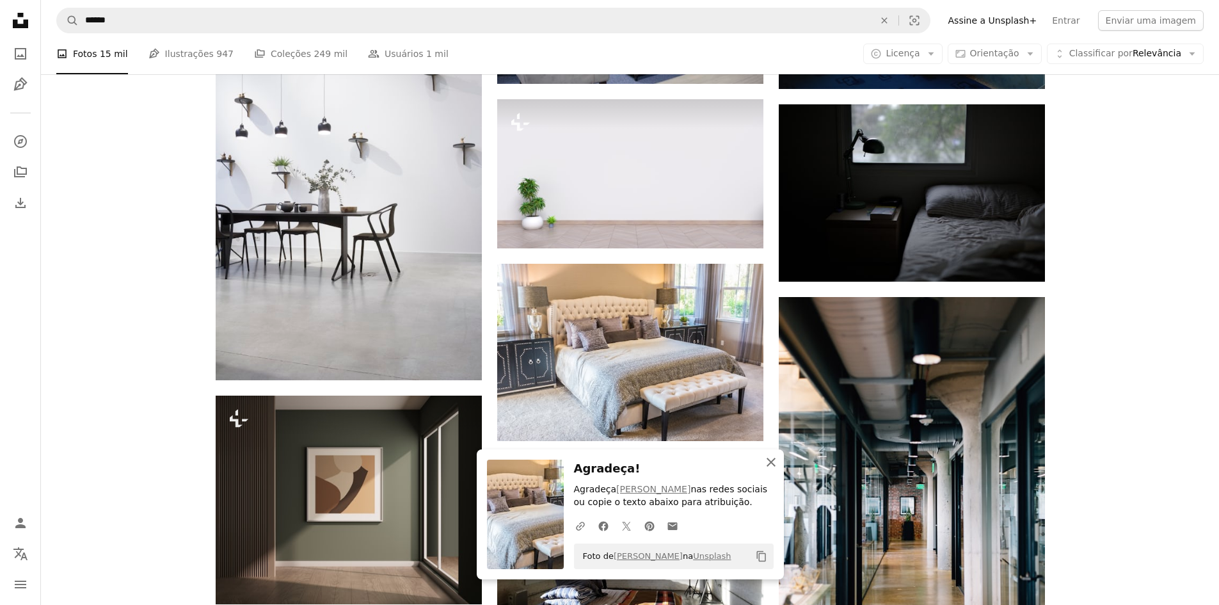
click at [776, 465] on icon "An X shape" at bounding box center [771, 461] width 15 height 15
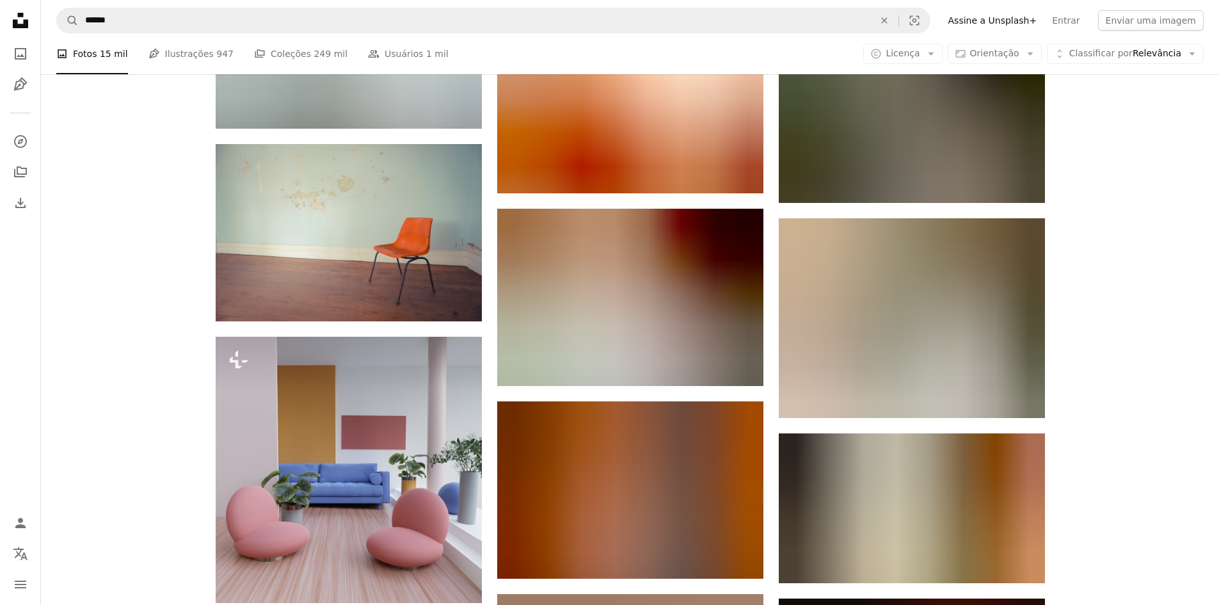
scroll to position [54784, 0]
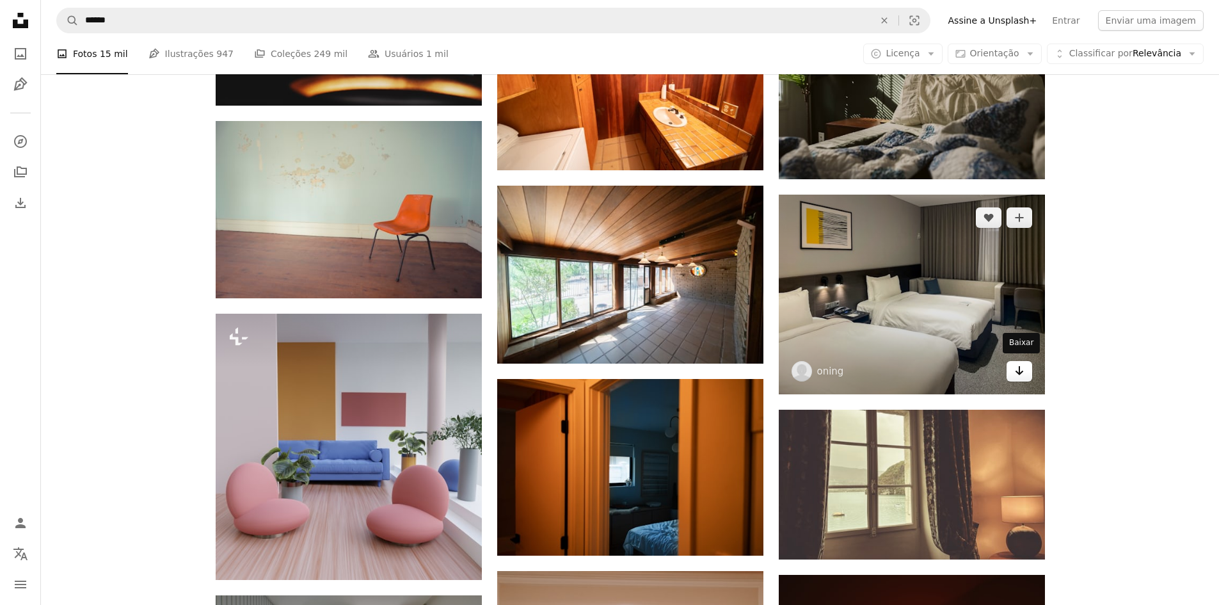
click at [1021, 371] on icon "Baixar" at bounding box center [1019, 370] width 8 height 9
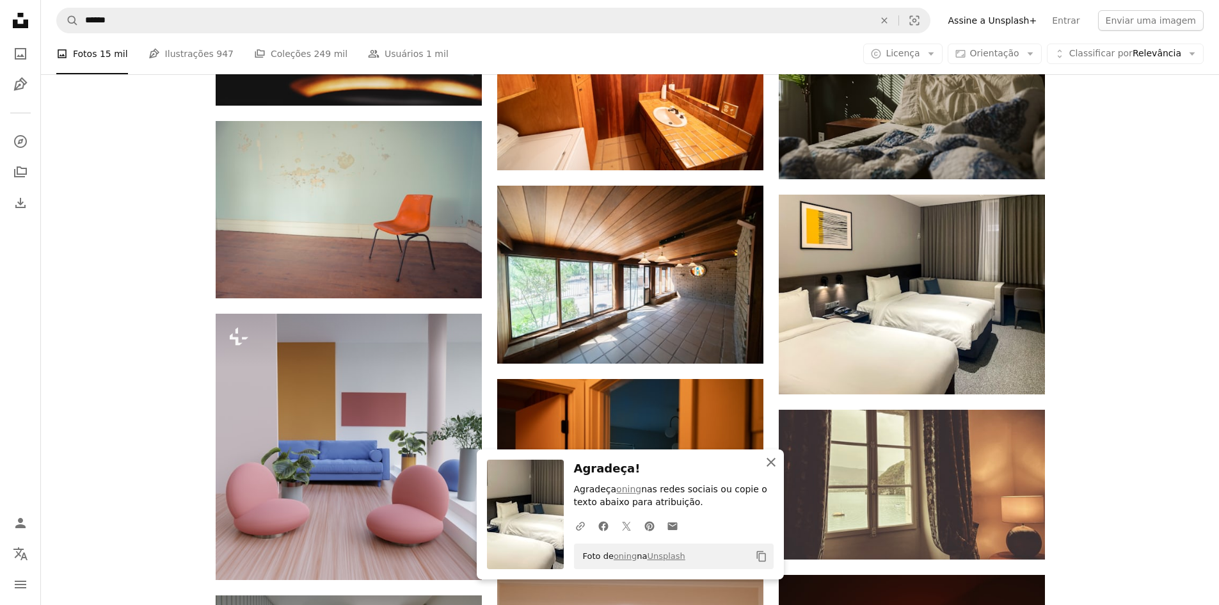
click at [767, 458] on icon "button" at bounding box center [771, 462] width 9 height 9
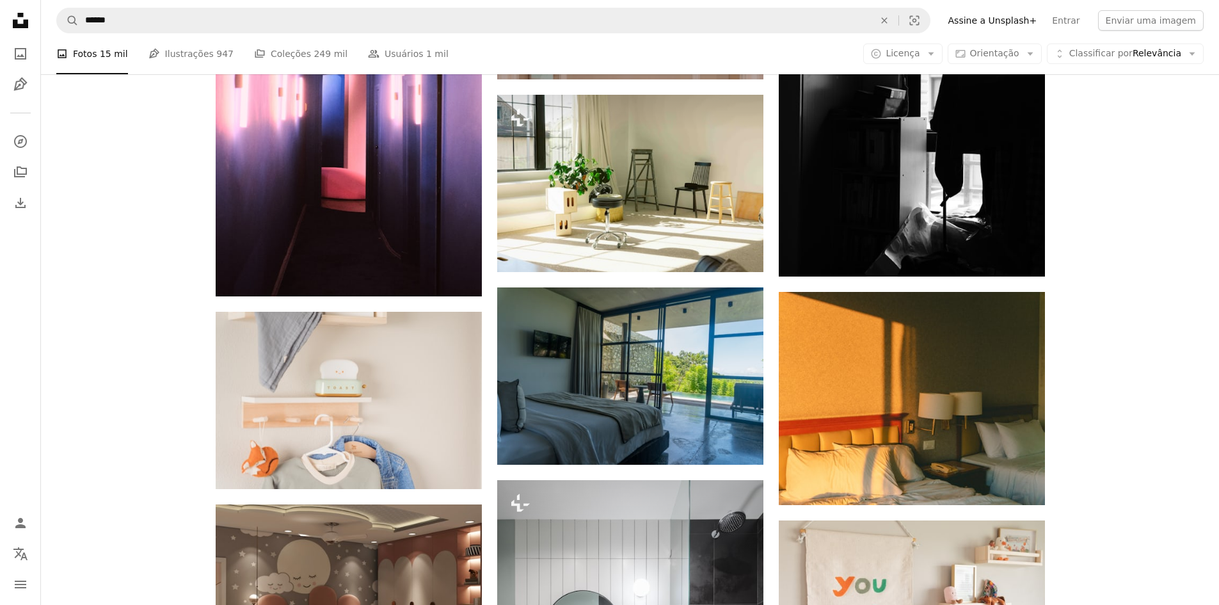
scroll to position [55680, 0]
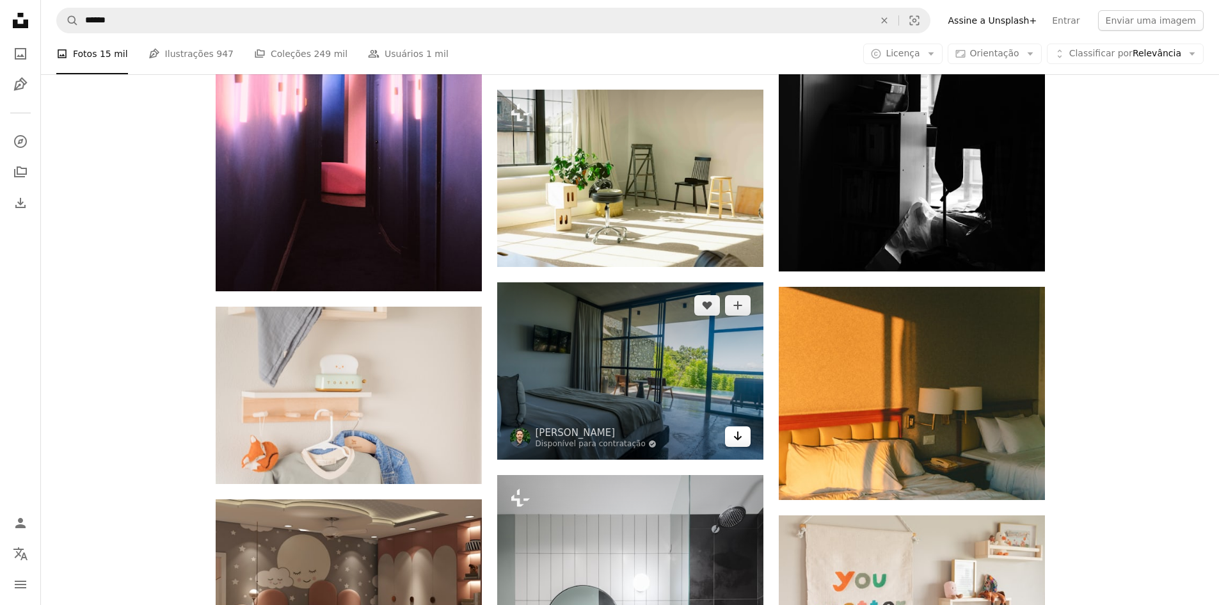
click at [735, 433] on icon "Baixar" at bounding box center [737, 435] width 8 height 9
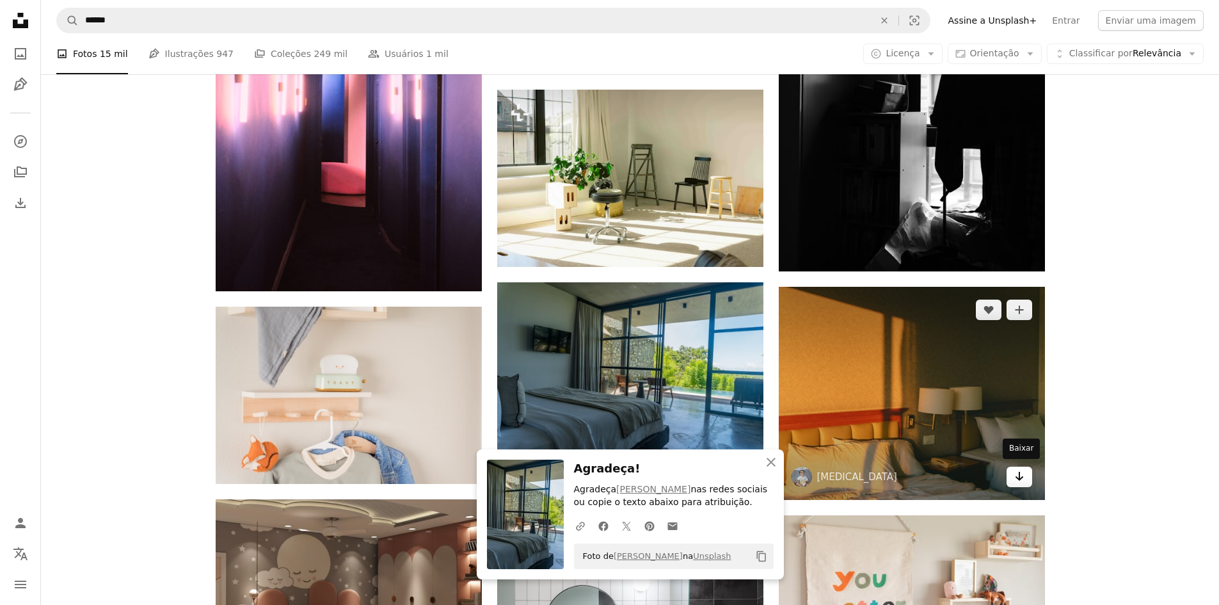
click at [1021, 472] on icon "Arrow pointing down" at bounding box center [1019, 475] width 10 height 15
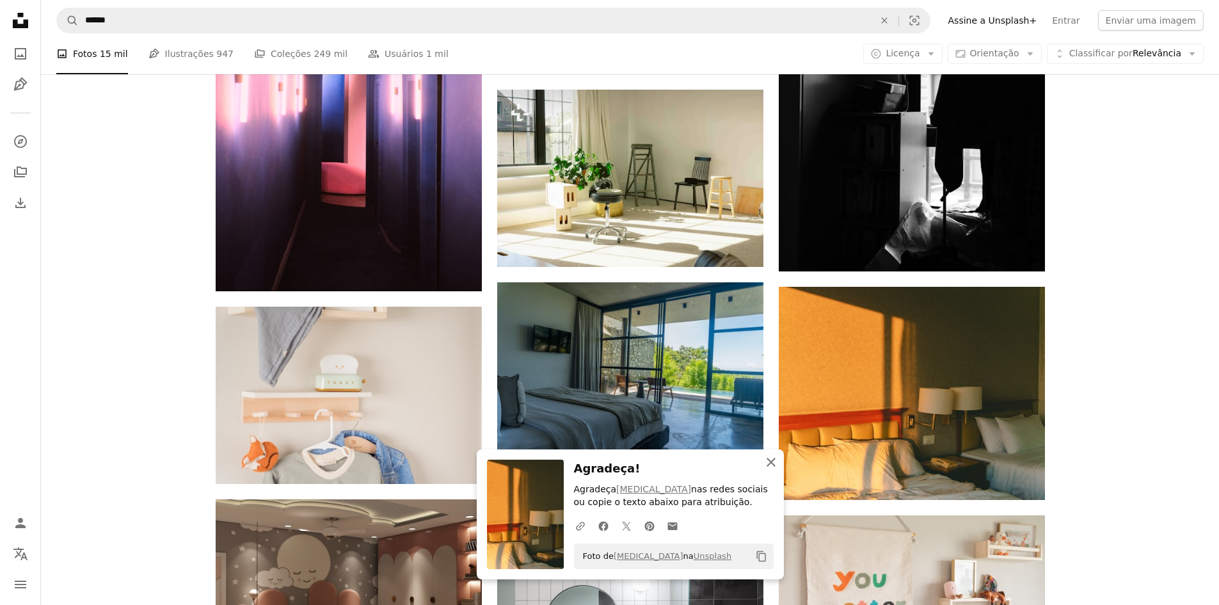
click at [773, 465] on icon "button" at bounding box center [771, 462] width 9 height 9
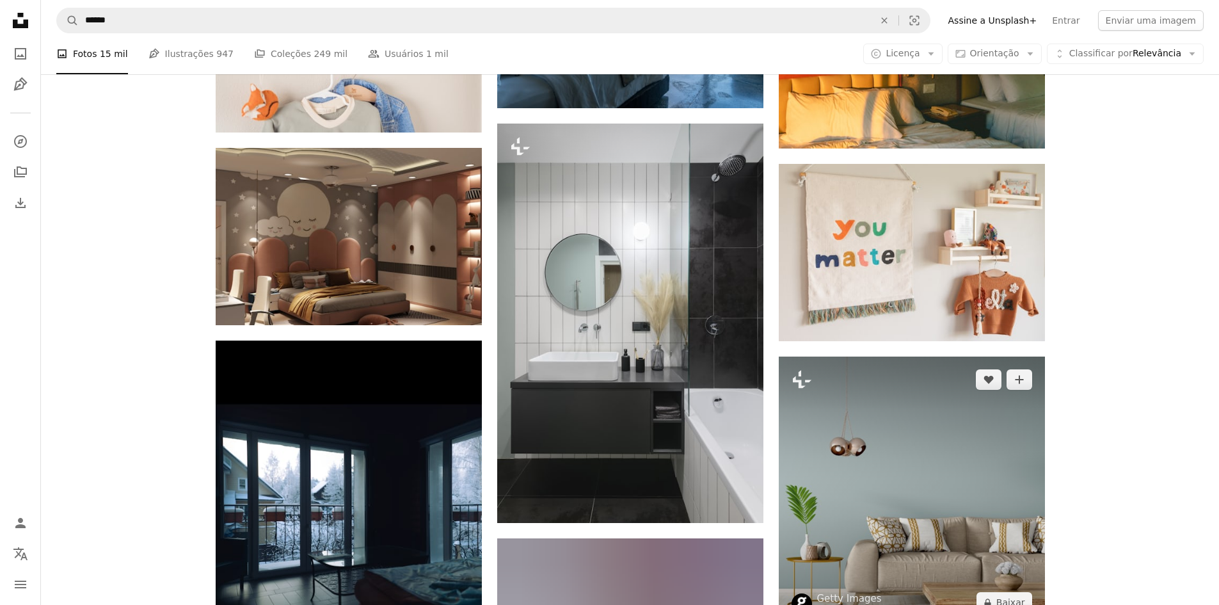
scroll to position [56000, 0]
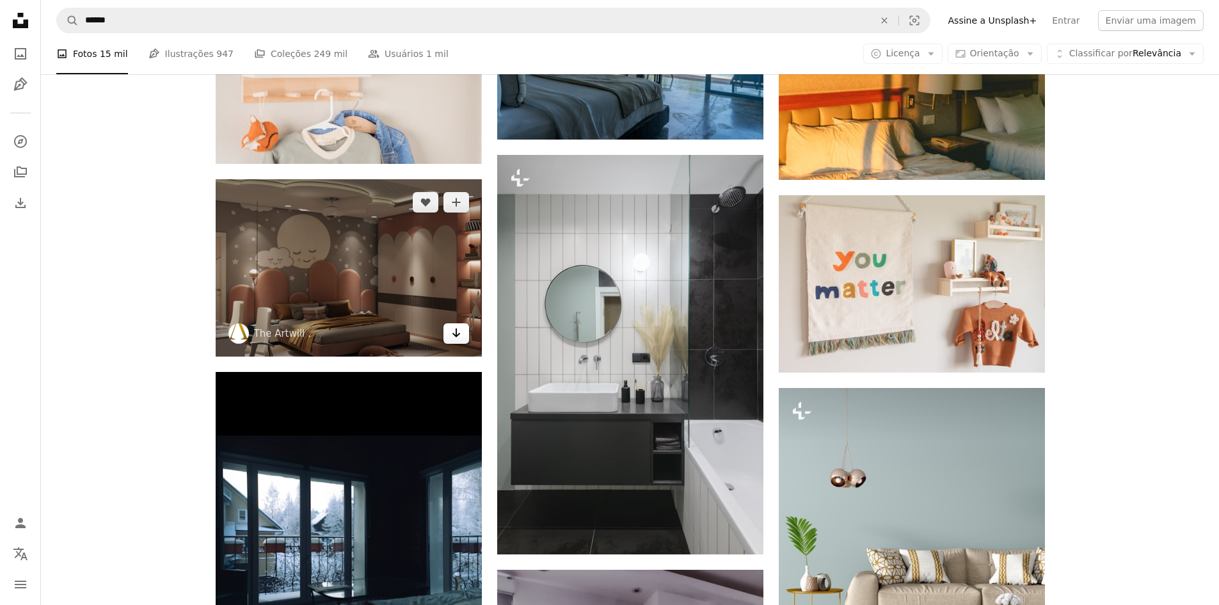
click at [460, 330] on icon "Arrow pointing down" at bounding box center [456, 332] width 10 height 15
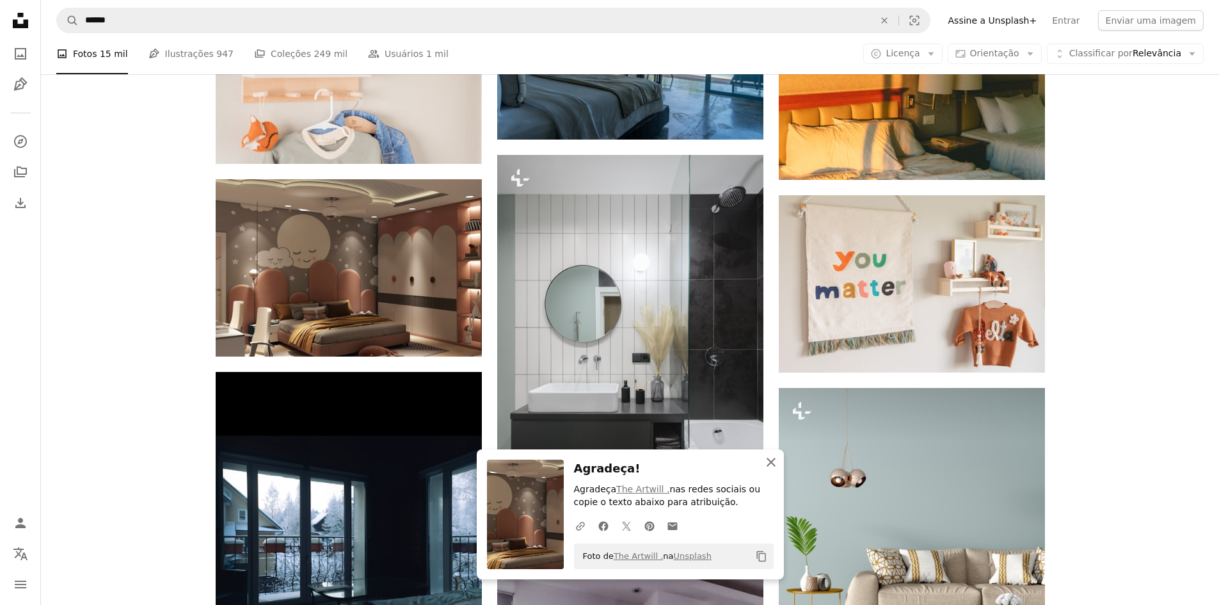
click at [773, 465] on icon "An X shape" at bounding box center [771, 461] width 15 height 15
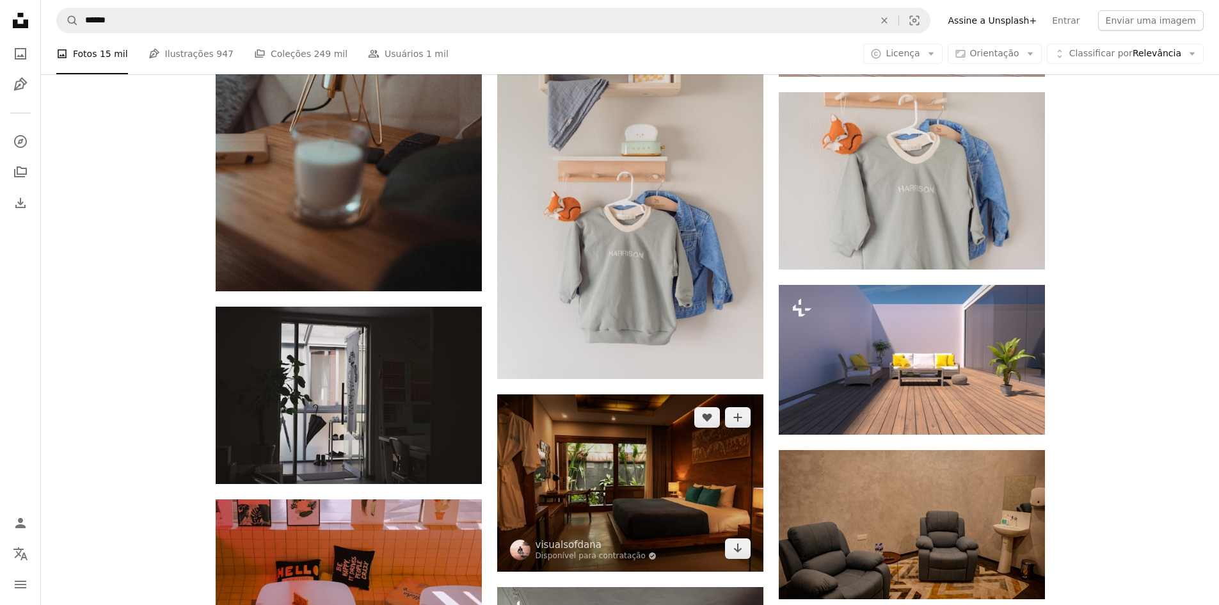
scroll to position [58688, 0]
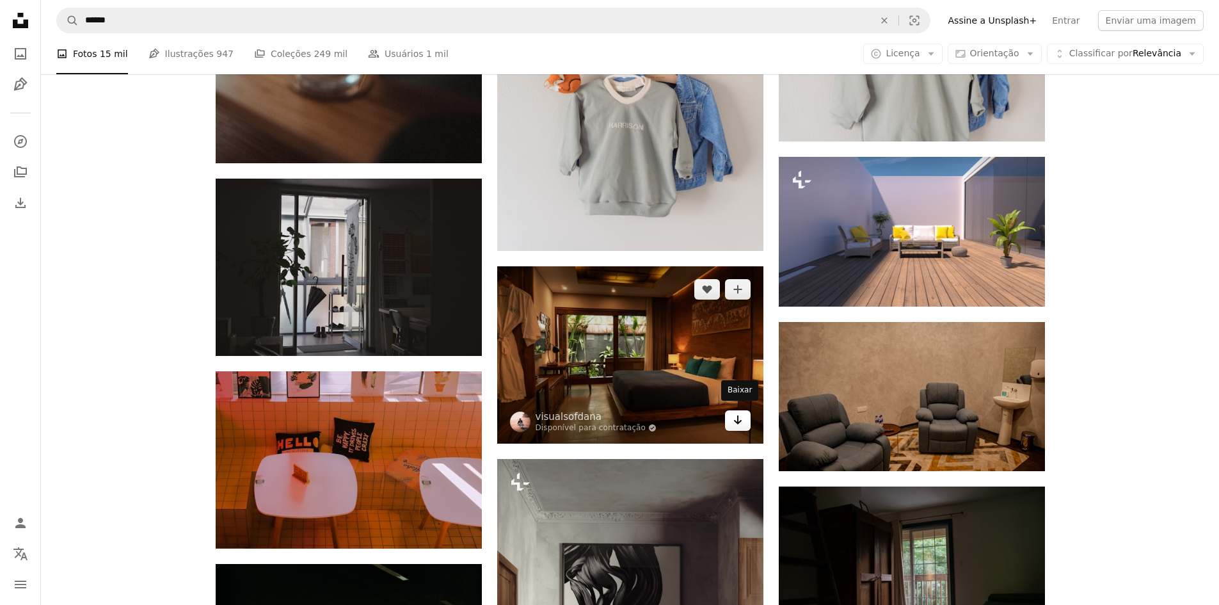
click at [738, 415] on icon "Baixar" at bounding box center [737, 419] width 8 height 9
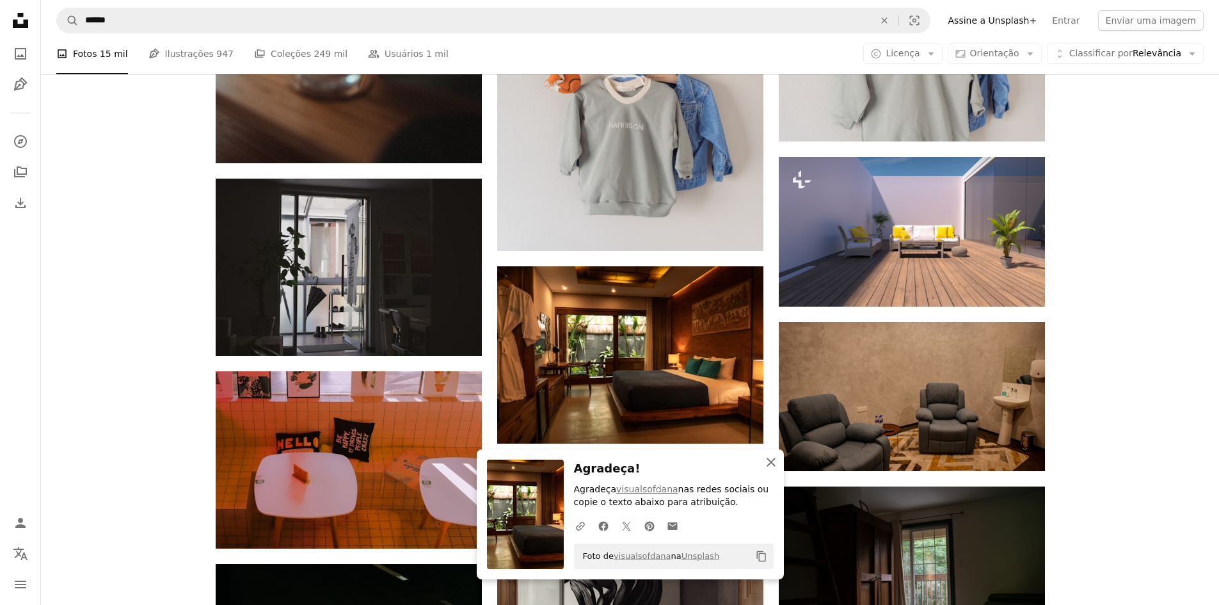
click at [774, 462] on icon "An X shape" at bounding box center [771, 461] width 15 height 15
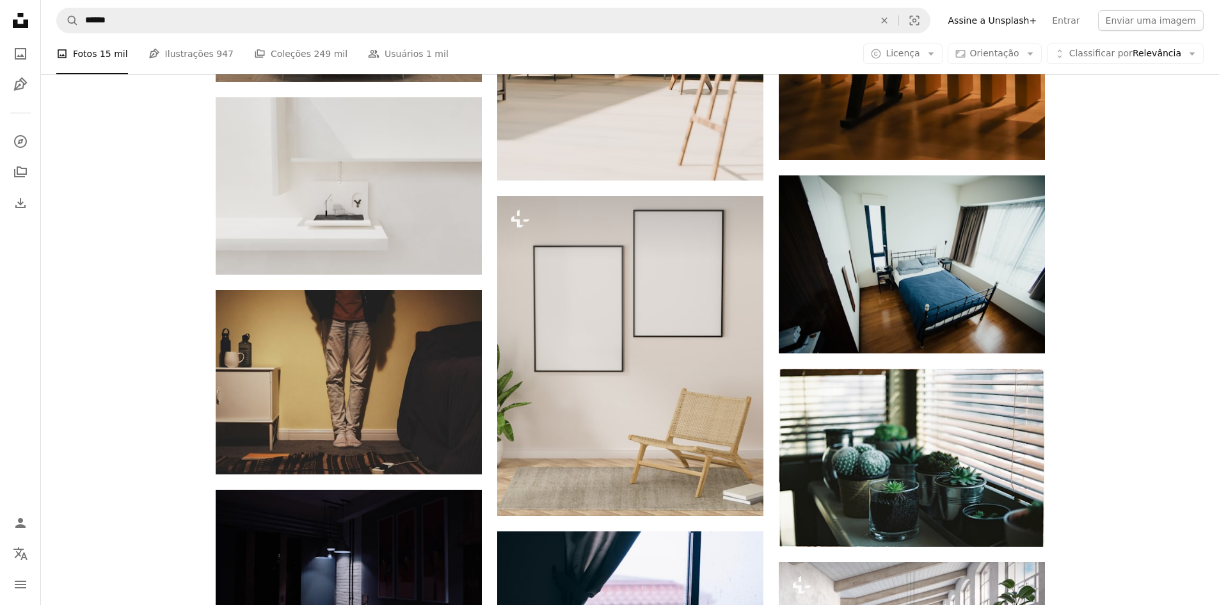
scroll to position [63936, 0]
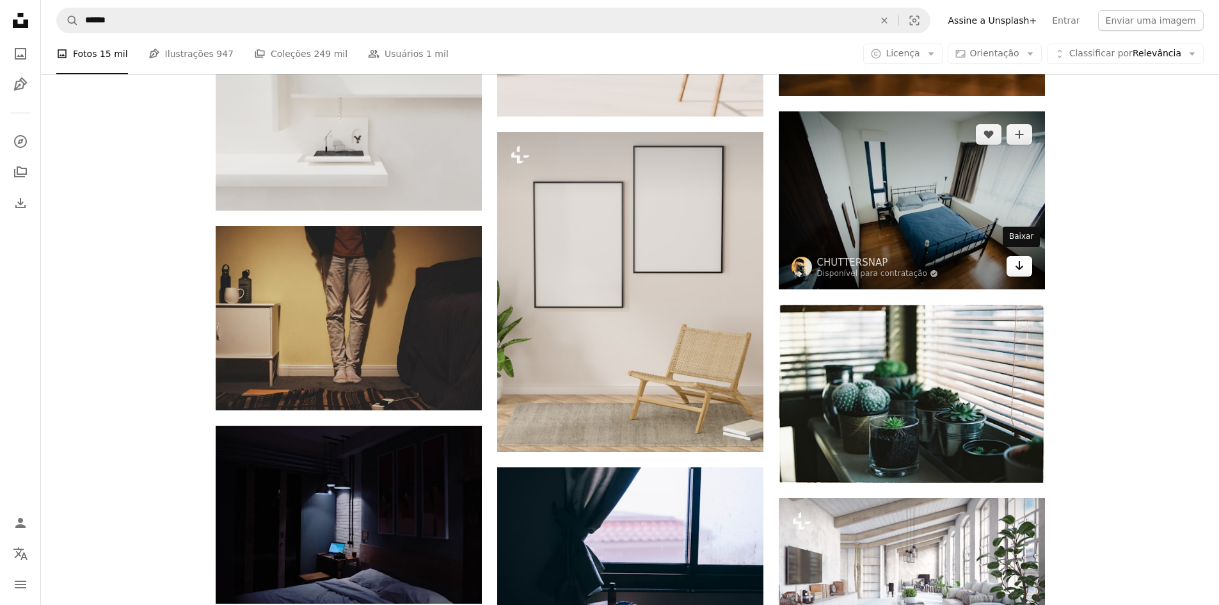
click at [1021, 262] on icon "Arrow pointing down" at bounding box center [1019, 265] width 10 height 15
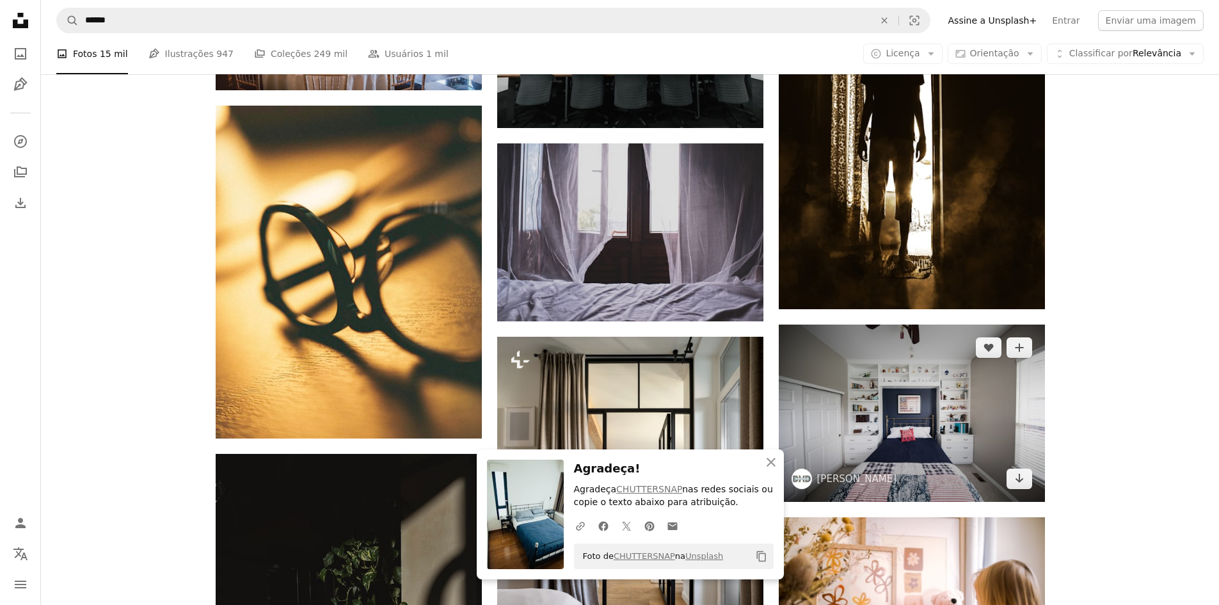
scroll to position [64768, 0]
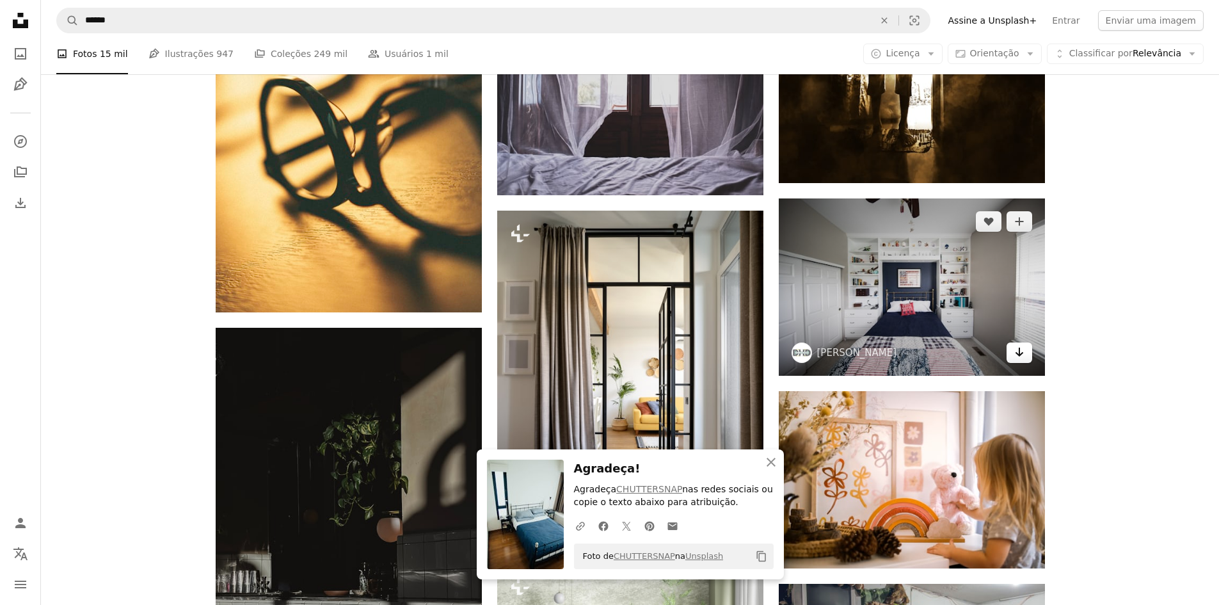
click at [1016, 350] on icon "Arrow pointing down" at bounding box center [1019, 351] width 10 height 15
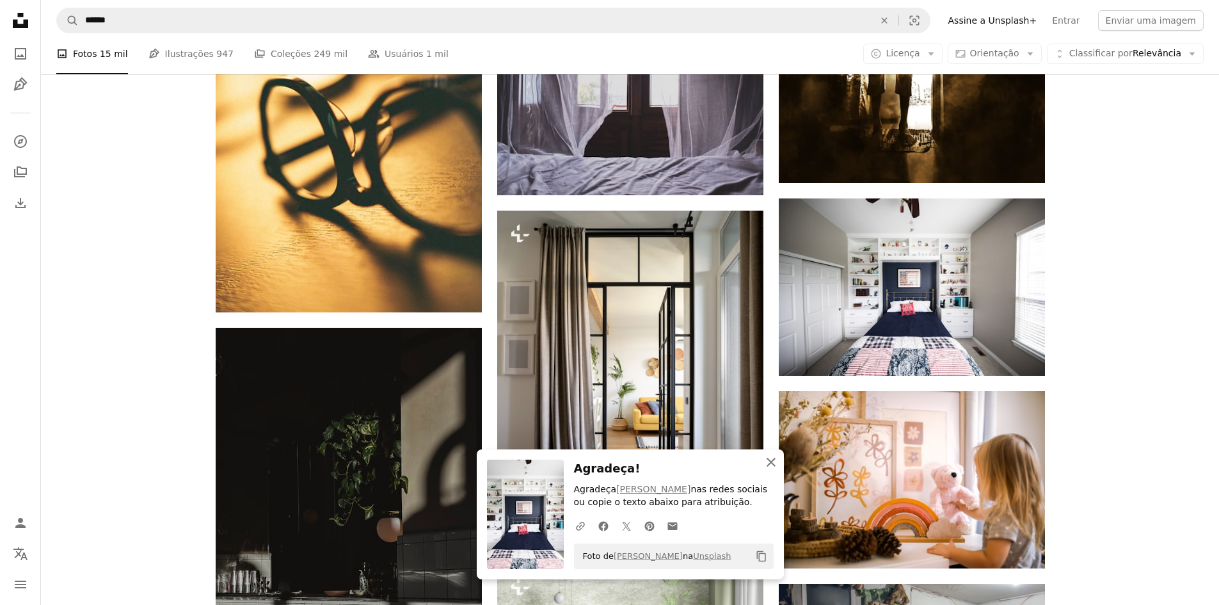
click at [774, 466] on icon "button" at bounding box center [771, 462] width 9 height 9
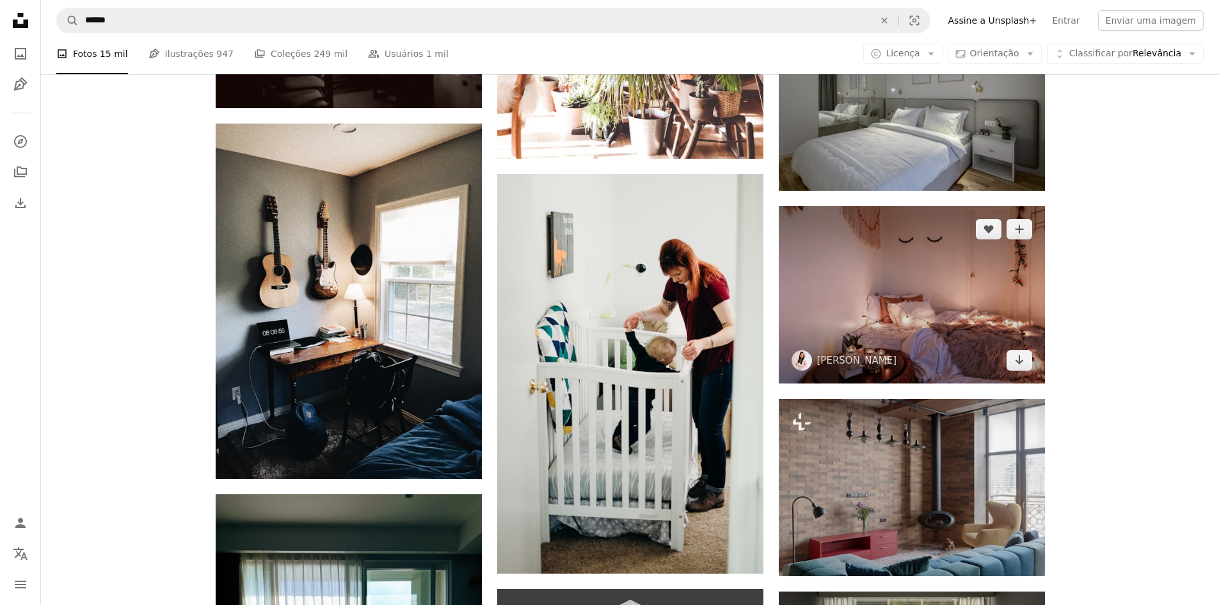
scroll to position [70400, 0]
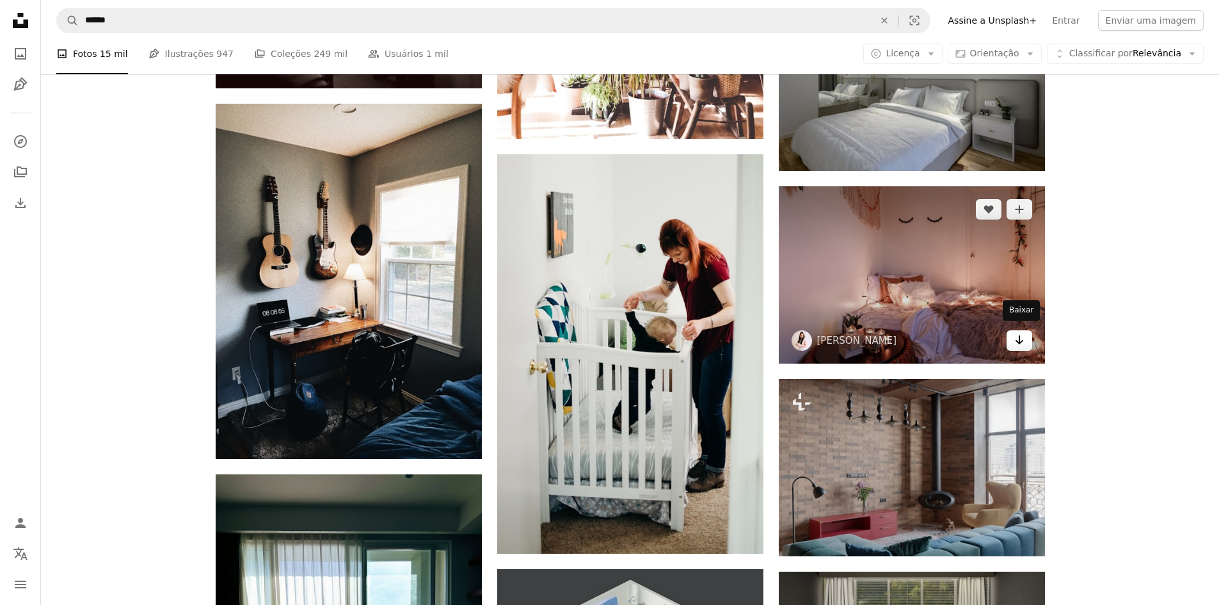
click at [1017, 335] on icon "Arrow pointing down" at bounding box center [1019, 339] width 10 height 15
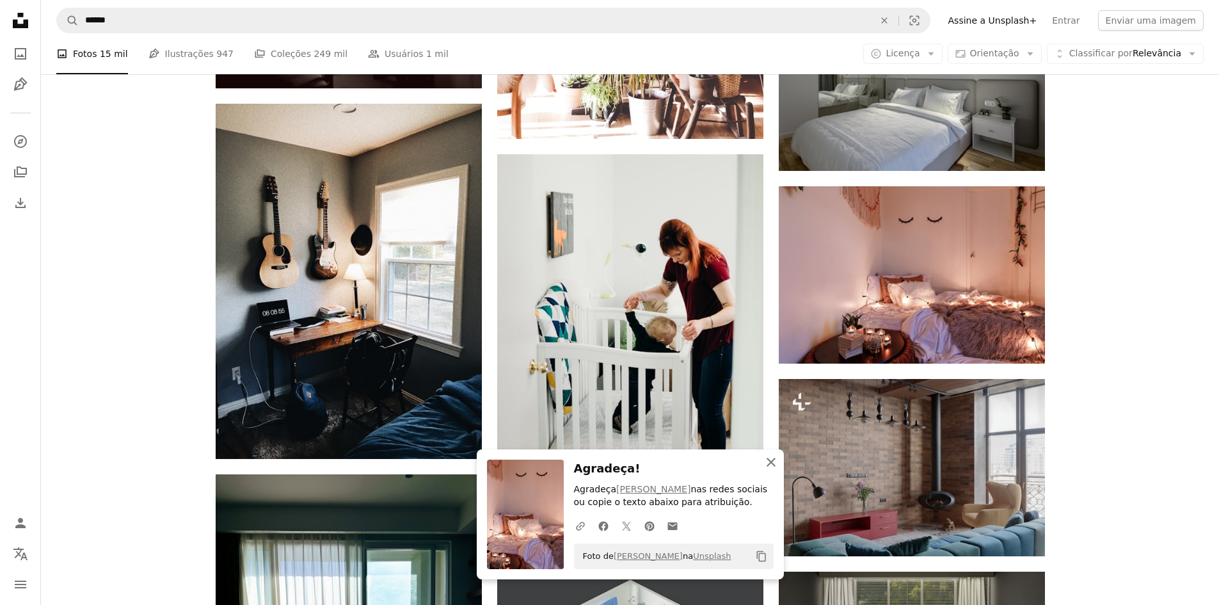
click at [770, 461] on icon "button" at bounding box center [771, 462] width 9 height 9
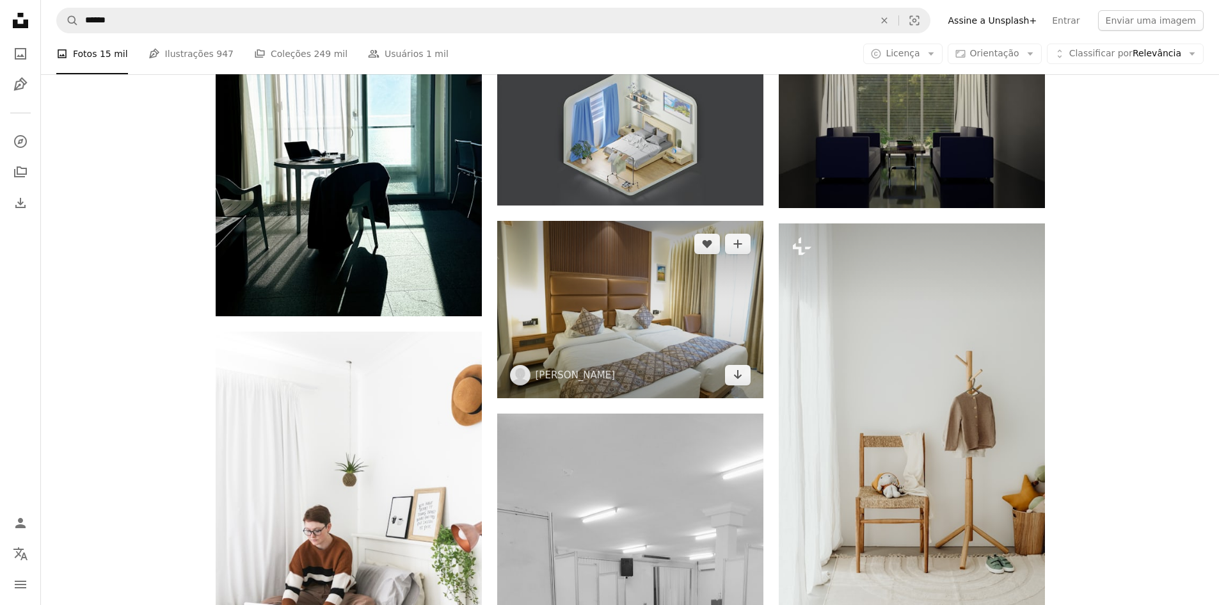
scroll to position [70912, 0]
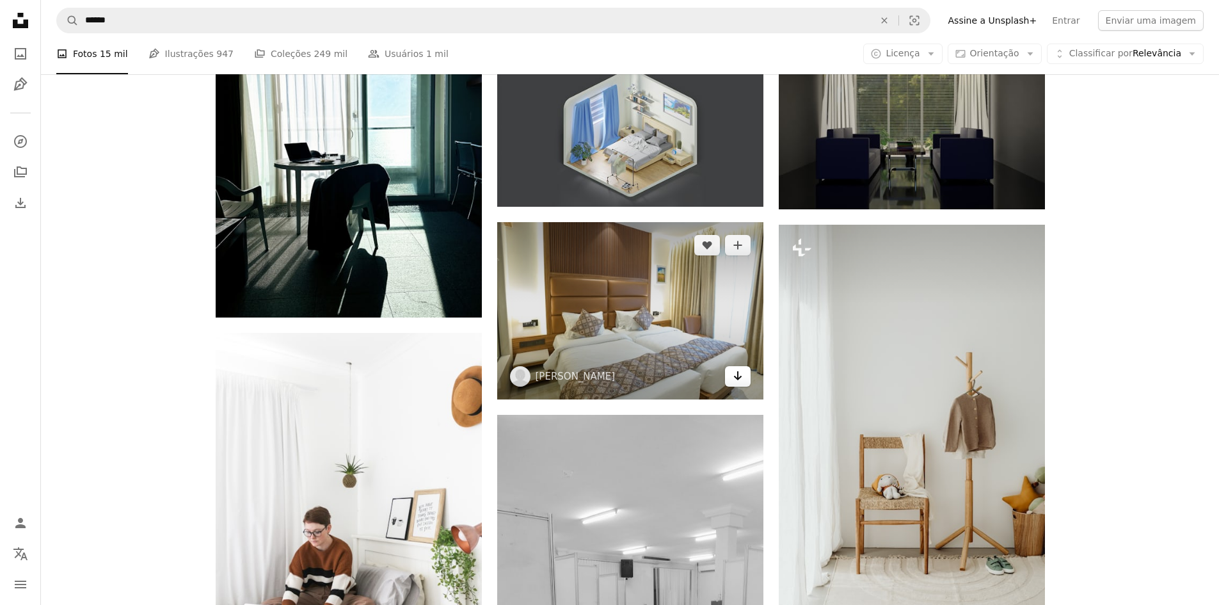
click at [740, 371] on icon "Arrow pointing down" at bounding box center [738, 375] width 10 height 15
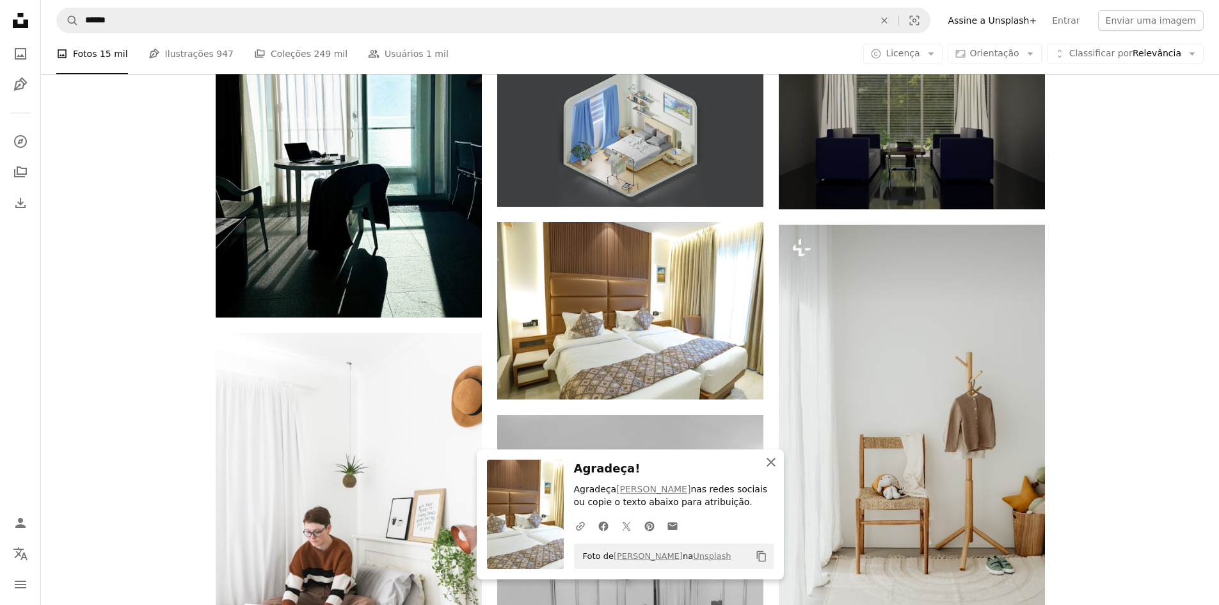
click at [773, 466] on icon "An X shape" at bounding box center [771, 461] width 15 height 15
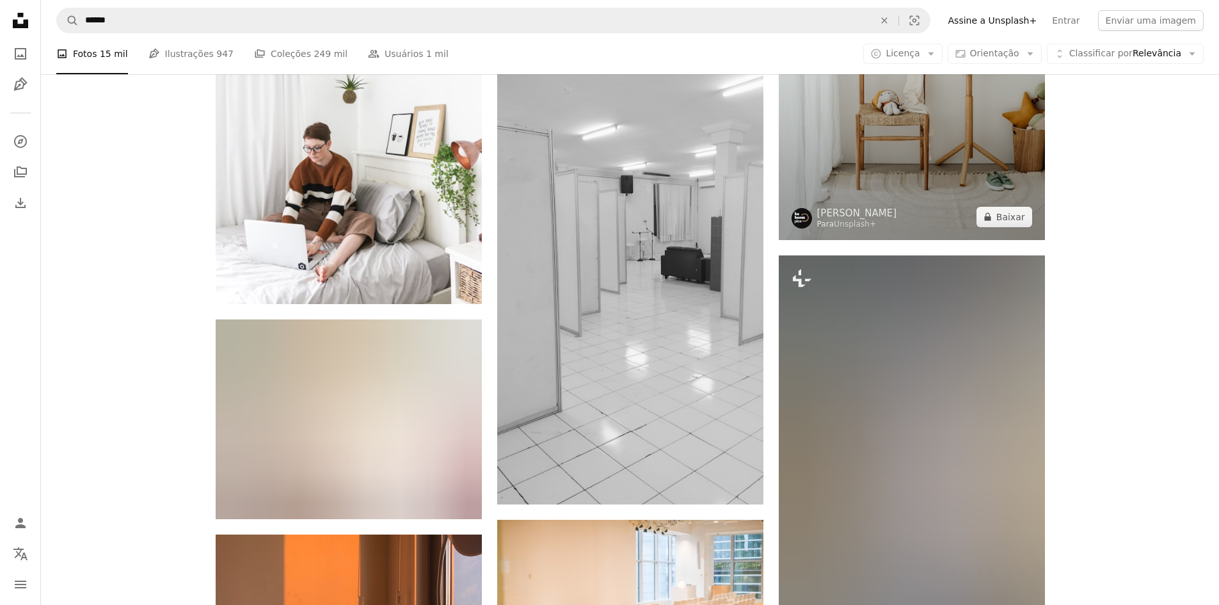
scroll to position [71424, 0]
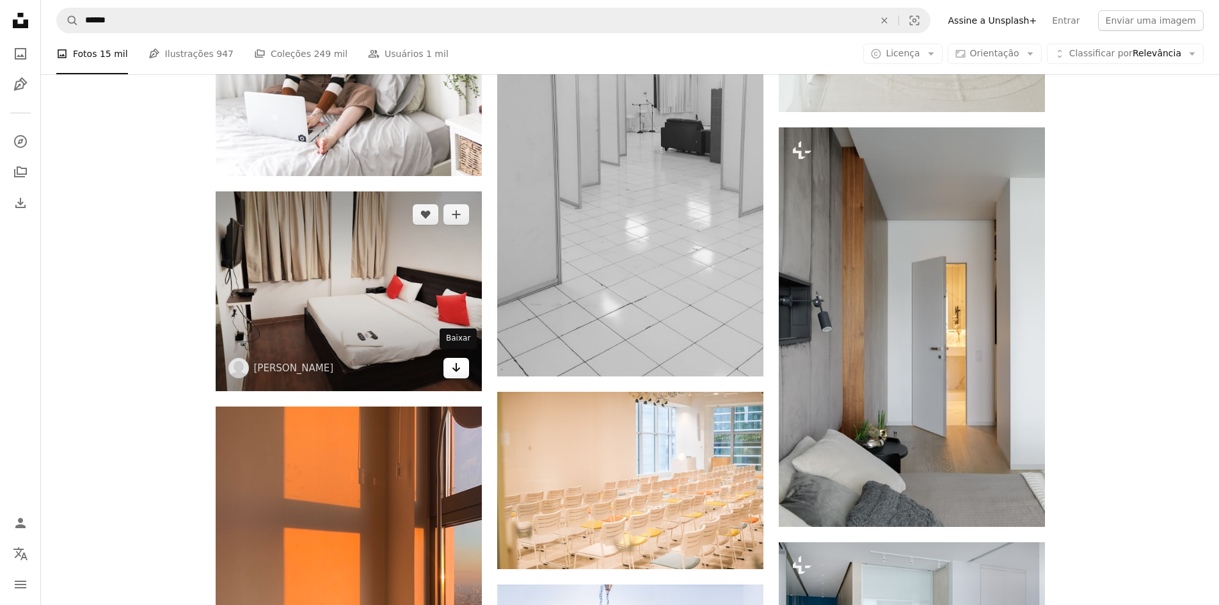
click at [454, 364] on icon "Arrow pointing down" at bounding box center [456, 367] width 10 height 15
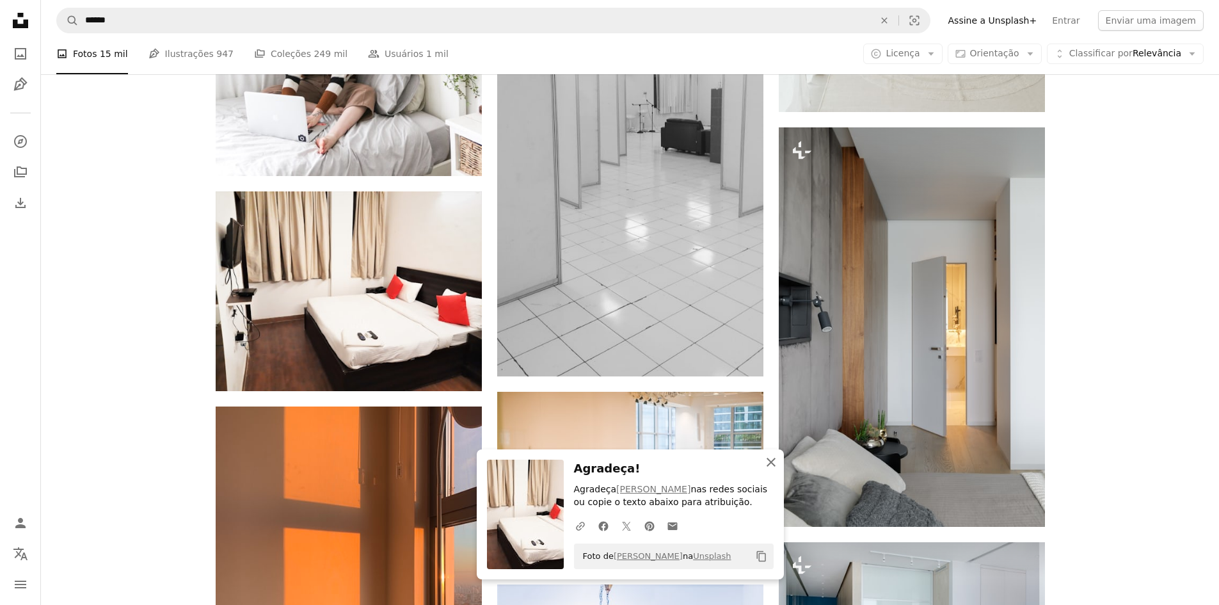
click at [773, 462] on icon "An X shape" at bounding box center [771, 461] width 15 height 15
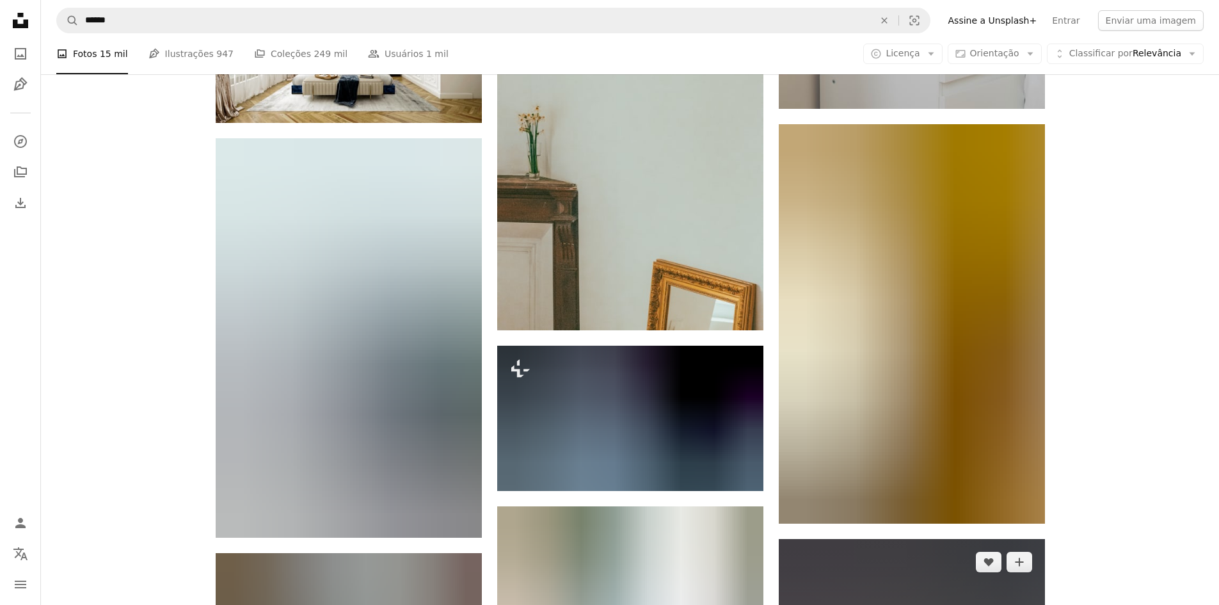
scroll to position [72768, 0]
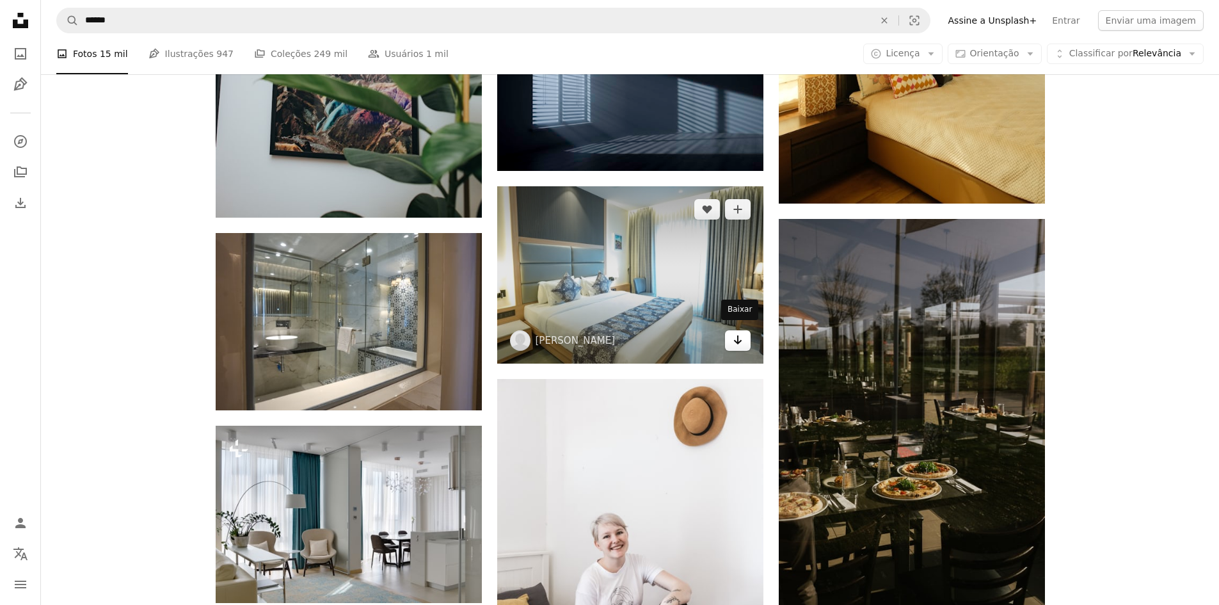
click at [739, 335] on icon "Arrow pointing down" at bounding box center [738, 339] width 10 height 15
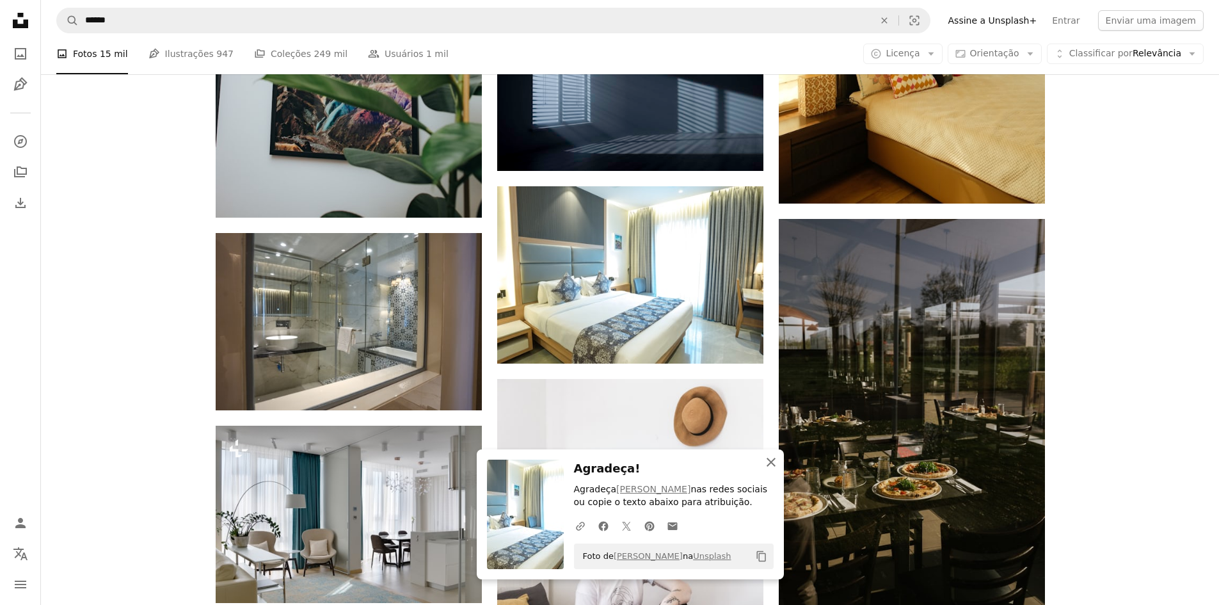
click at [770, 461] on icon "button" at bounding box center [771, 462] width 9 height 9
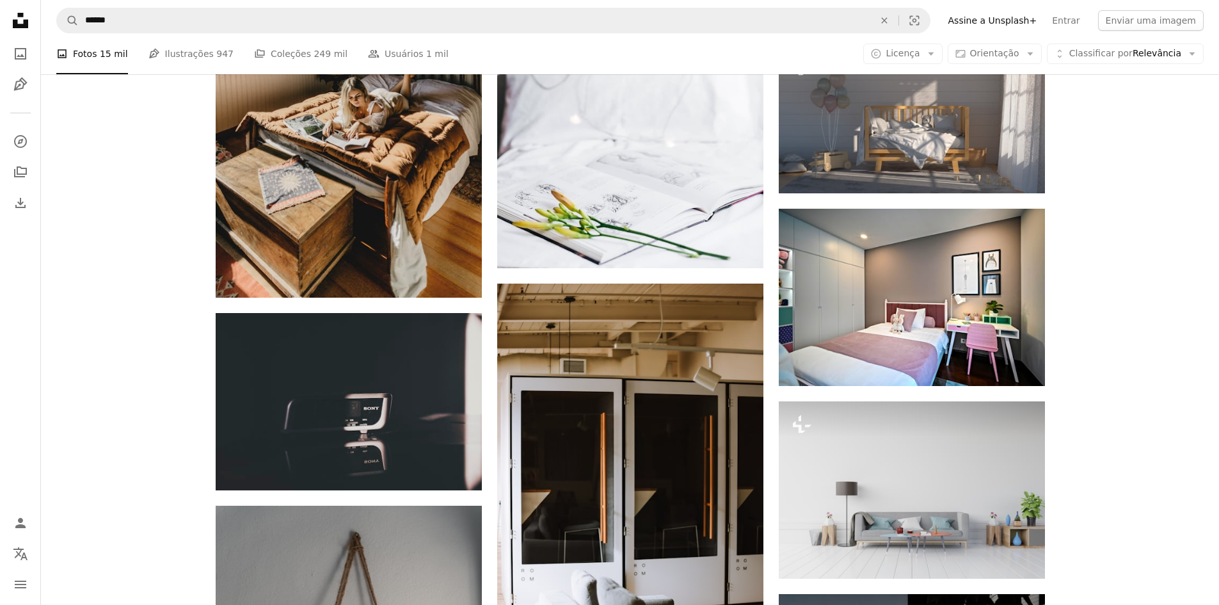
scroll to position [79616, 0]
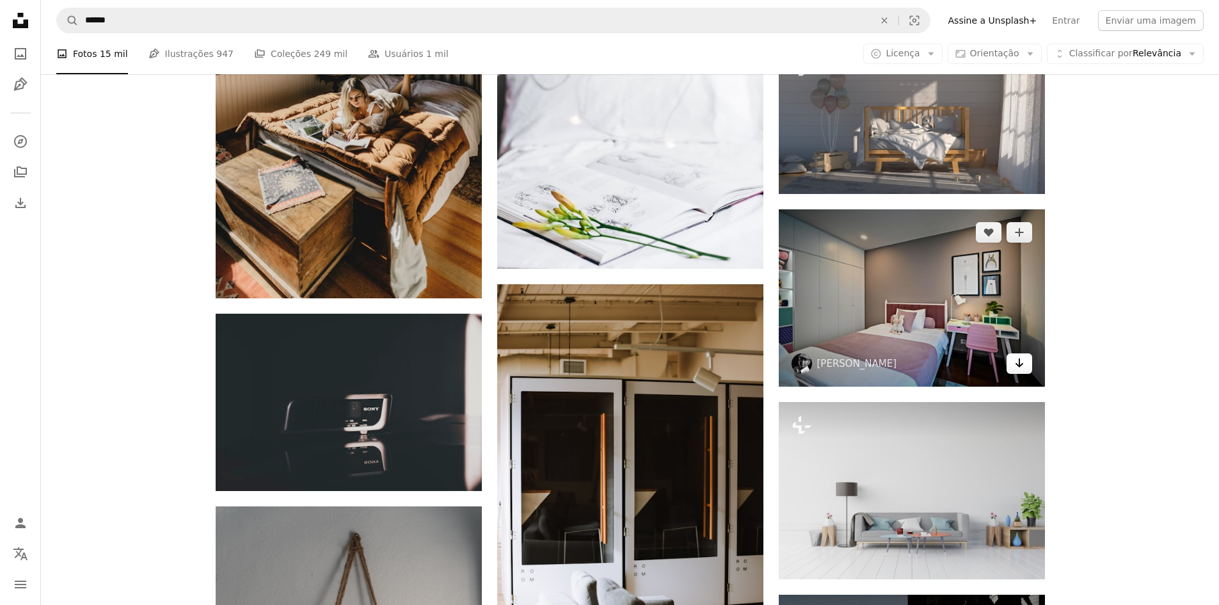
click at [1021, 355] on icon "Arrow pointing down" at bounding box center [1019, 362] width 10 height 15
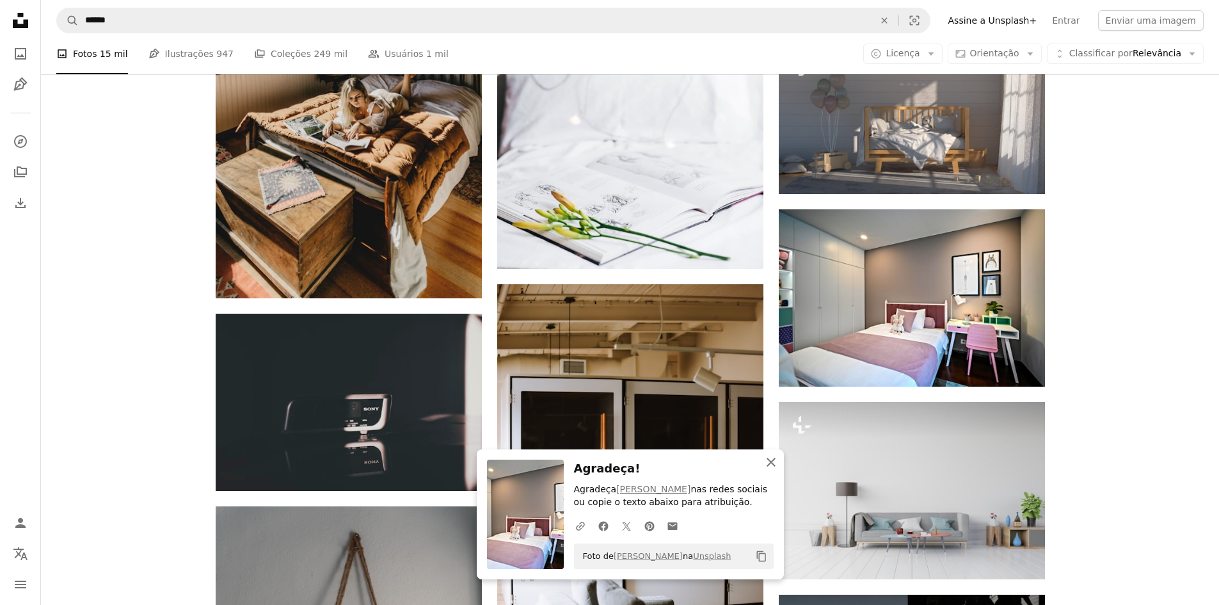
click at [770, 461] on icon "button" at bounding box center [771, 462] width 9 height 9
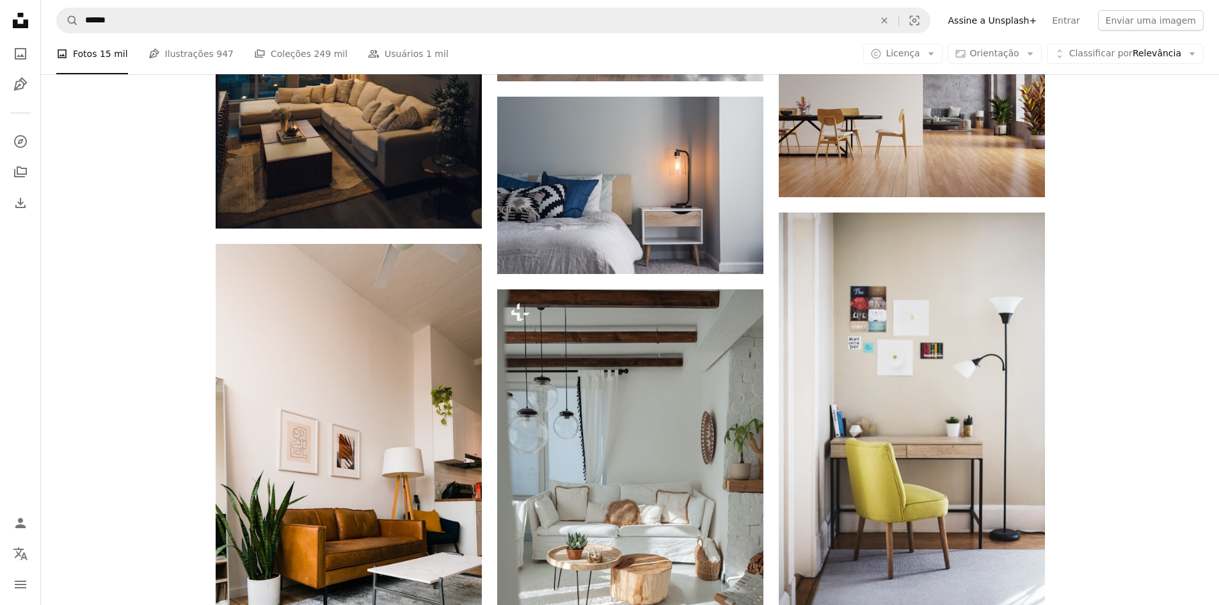
scroll to position [0, 0]
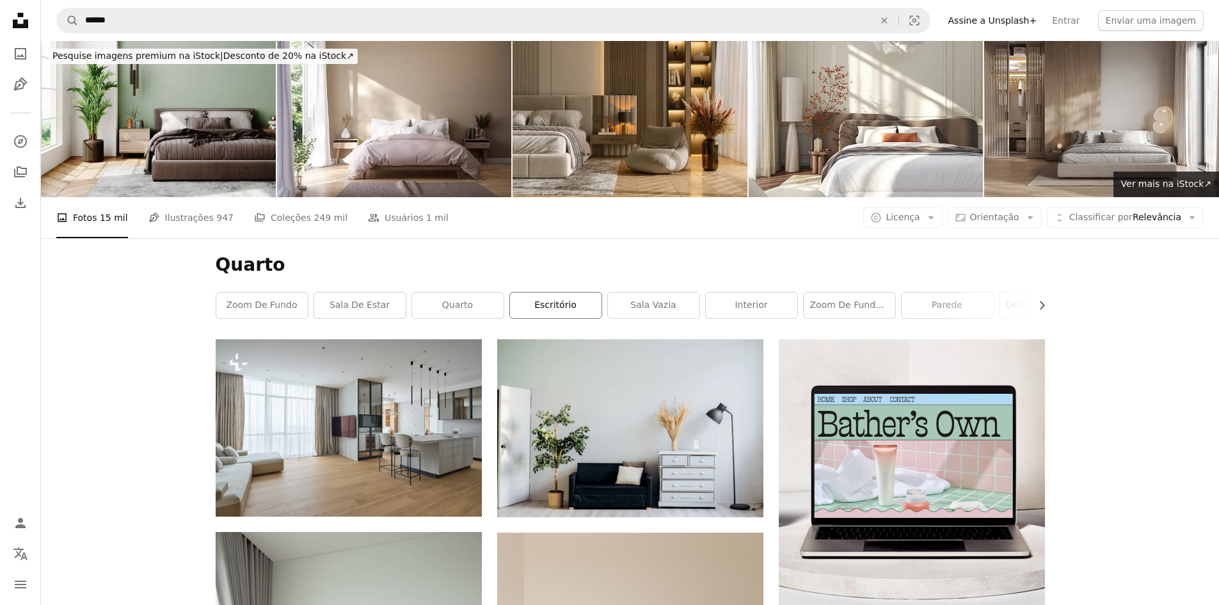
click at [558, 306] on link "escritório" at bounding box center [556, 305] width 92 height 26
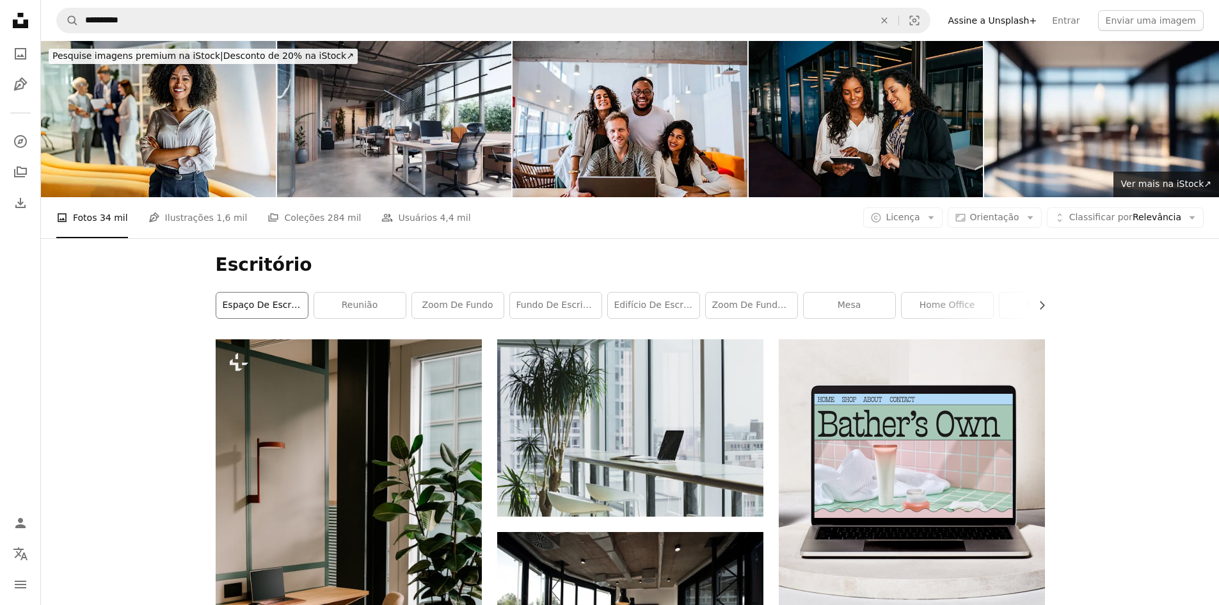
click at [246, 308] on link "espaço de escritório" at bounding box center [262, 305] width 92 height 26
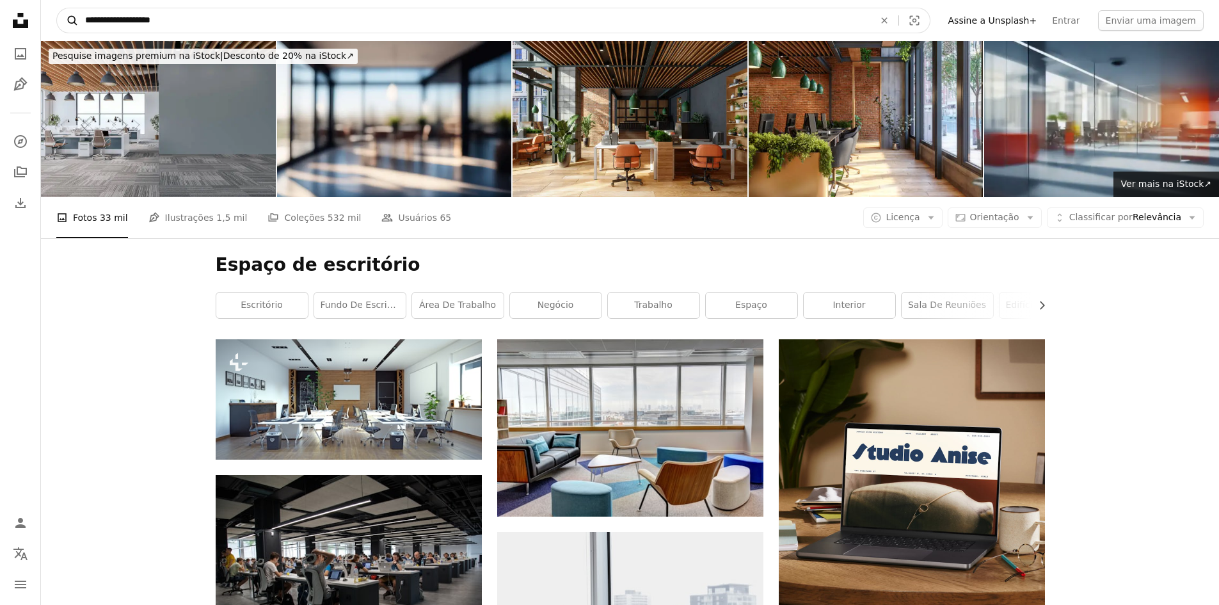
drag, startPoint x: 175, startPoint y: 17, endPoint x: 58, endPoint y: 19, distance: 117.1
click at [59, 19] on form "**********" at bounding box center [493, 21] width 874 height 26
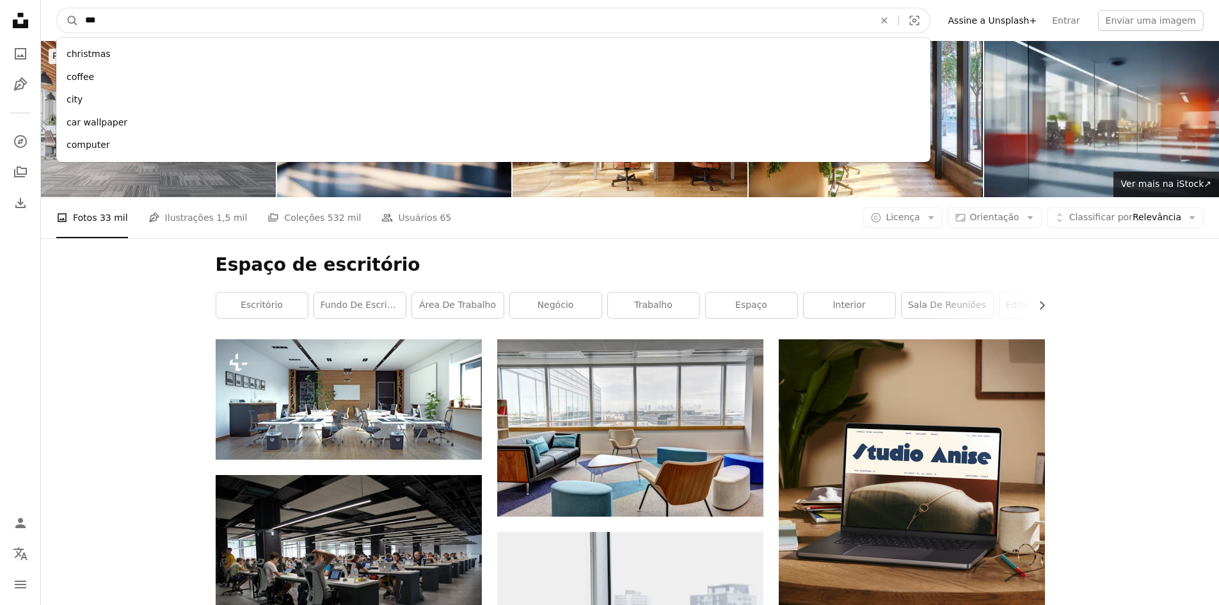
type input "****"
click button "A magnifying glass" at bounding box center [68, 20] width 22 height 24
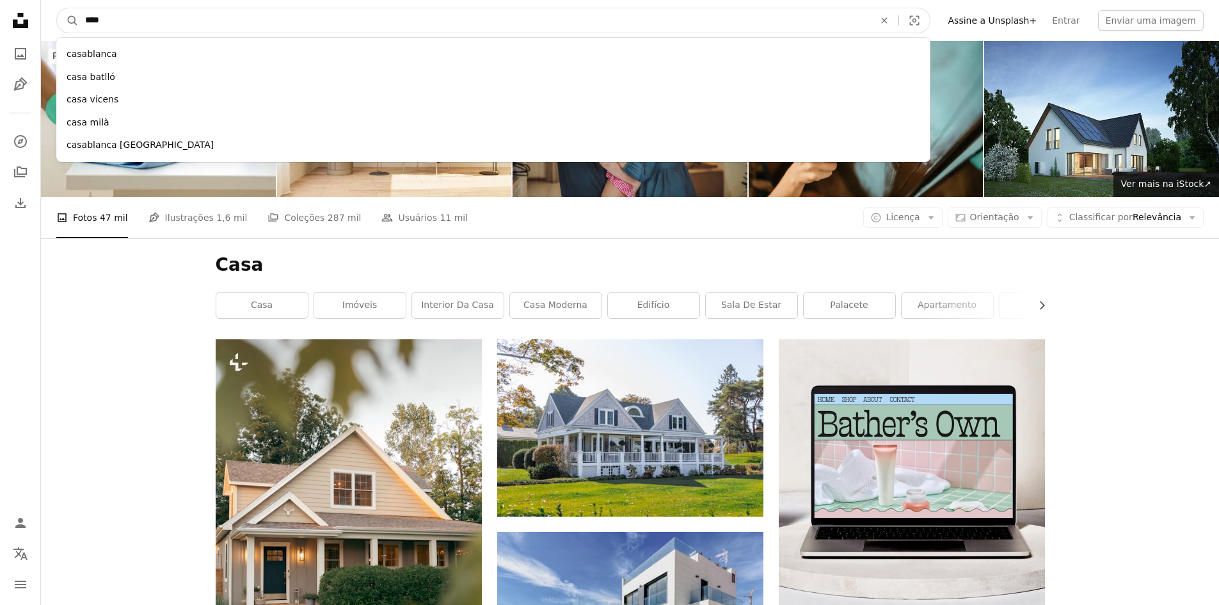
drag, startPoint x: 141, startPoint y: 20, endPoint x: 10, endPoint y: 20, distance: 131.2
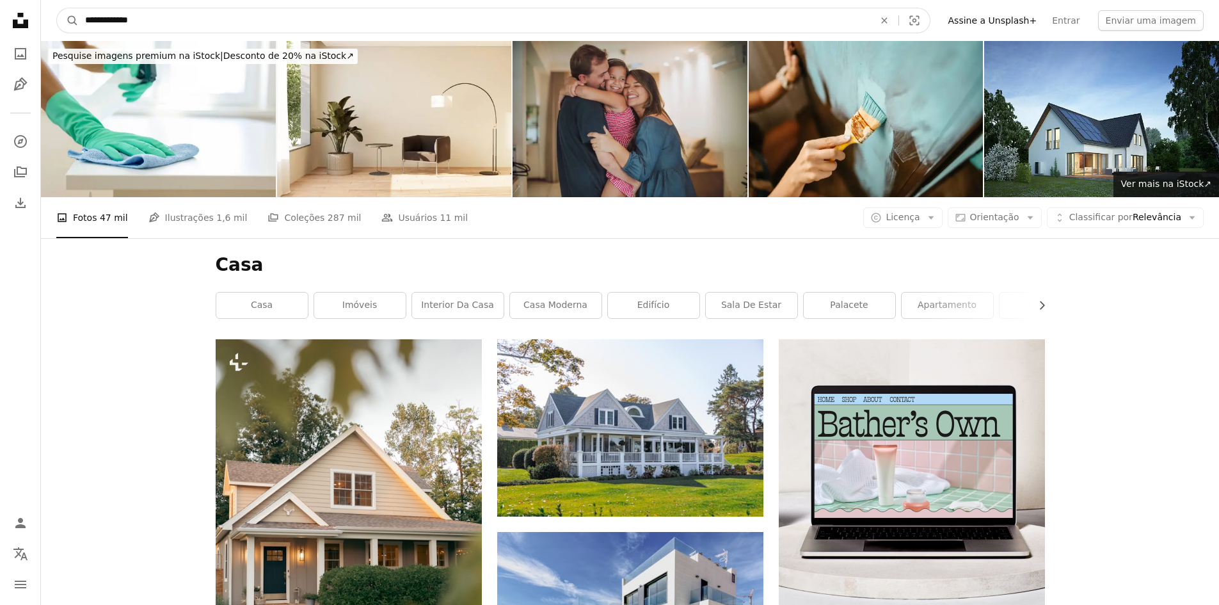
type input "**********"
click at [57, 8] on button "A magnifying glass" at bounding box center [68, 20] width 22 height 24
